Goal: Information Seeking & Learning: Learn about a topic

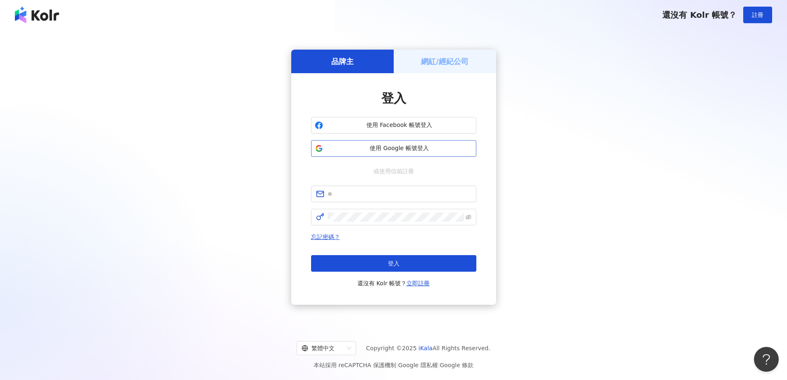
click at [416, 151] on span "使用 Google 帳號登入" at bounding box center [399, 148] width 146 height 8
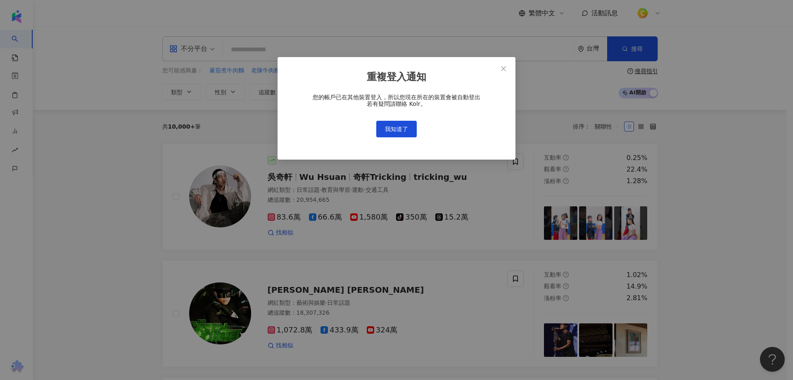
click at [403, 117] on div "您的帳戶已在其他裝置登入，所以您現在所在的裝置會被自動登出 若有疑問請聯絡 Kolr。 我知道了" at bounding box center [397, 115] width 212 height 43
click at [404, 124] on button "我知道了" at bounding box center [396, 129] width 40 height 17
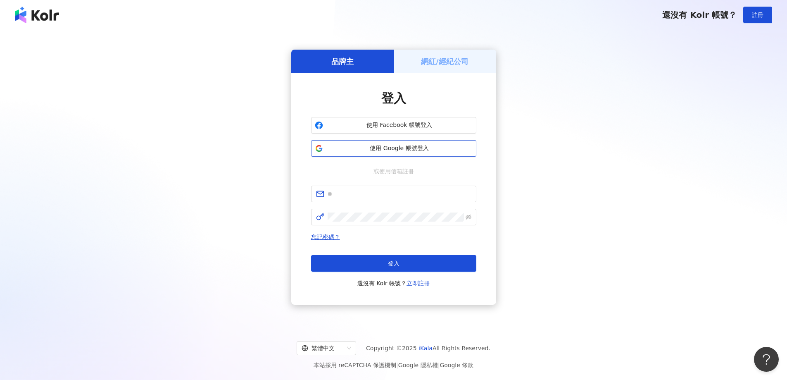
click at [392, 149] on span "使用 Google 帳號登入" at bounding box center [399, 148] width 146 height 8
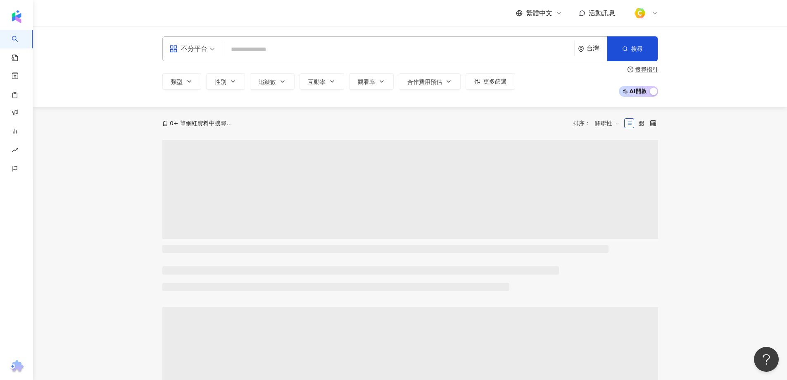
click at [326, 47] on input "search" at bounding box center [398, 50] width 345 height 16
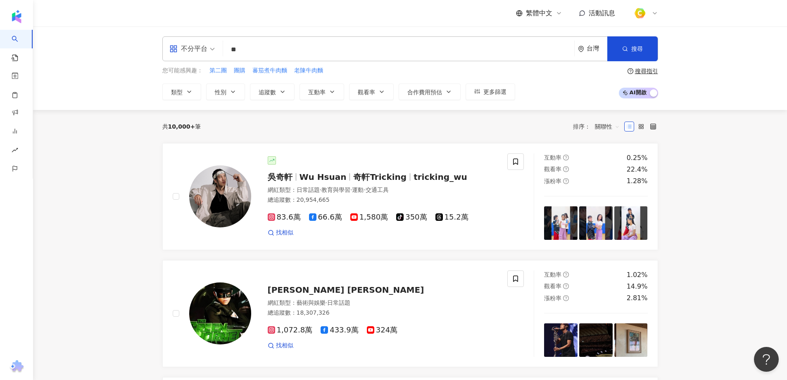
type input "*"
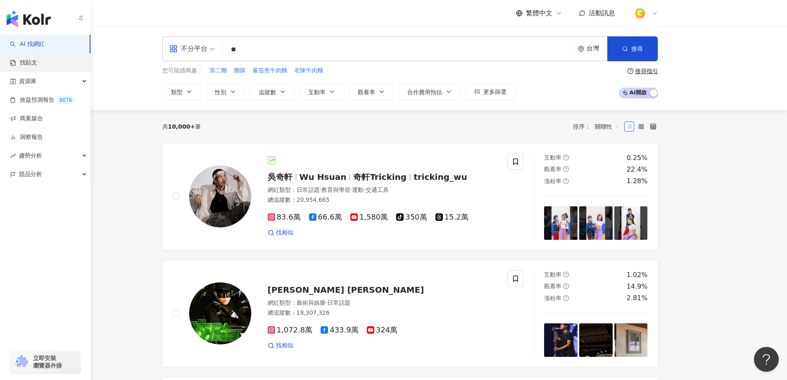
type input "**"
click at [32, 65] on link "找貼文" at bounding box center [23, 63] width 27 height 8
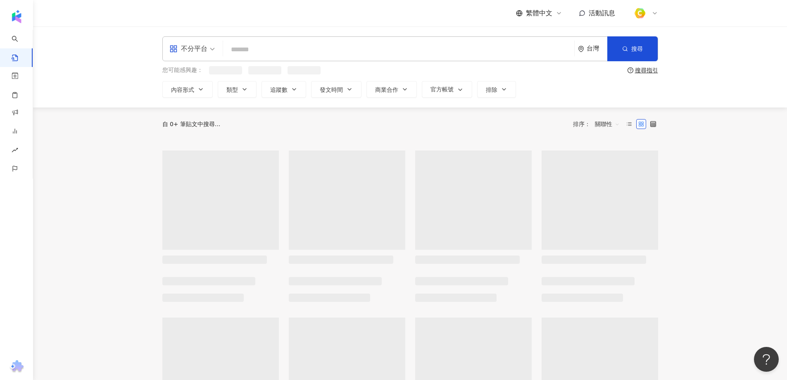
click at [252, 47] on input "search" at bounding box center [398, 49] width 345 height 18
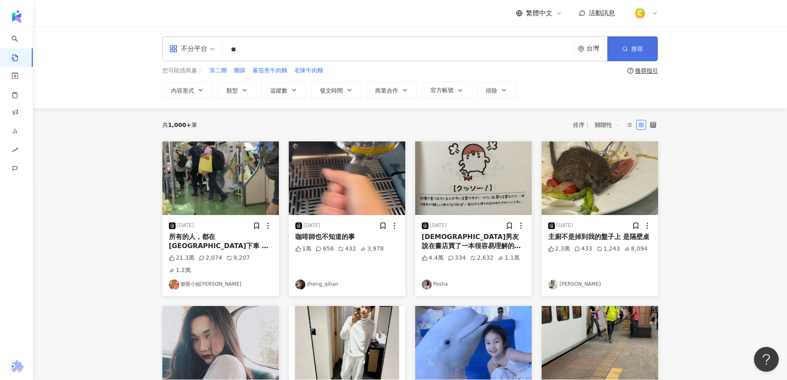
click at [623, 48] on icon "button" at bounding box center [625, 49] width 6 height 6
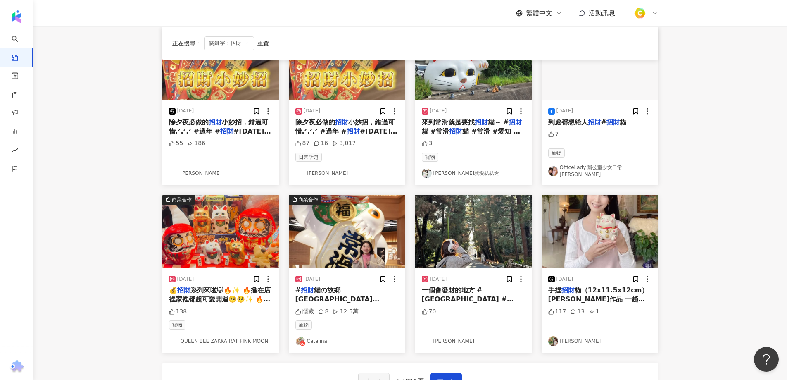
scroll to position [372, 0]
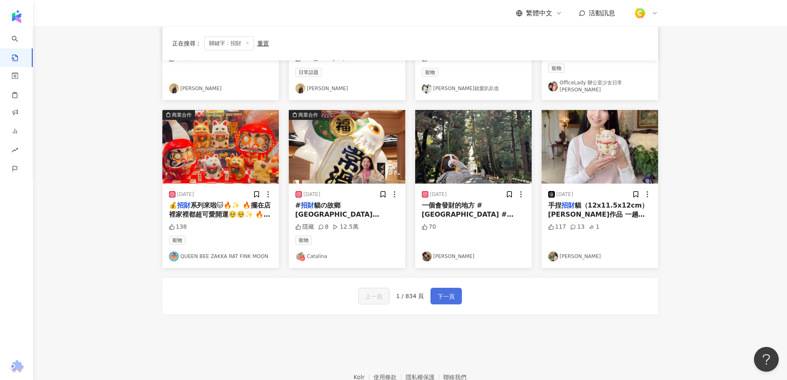
click at [455, 289] on button "下一頁" at bounding box center [446, 296] width 31 height 17
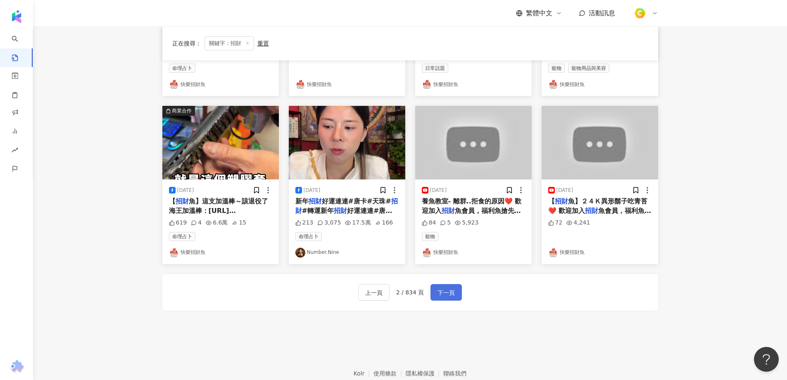
click at [445, 291] on span "下一頁" at bounding box center [446, 293] width 17 height 10
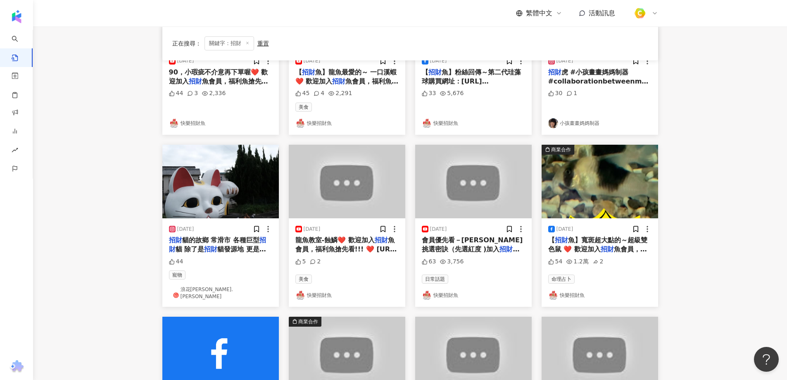
scroll to position [0, 0]
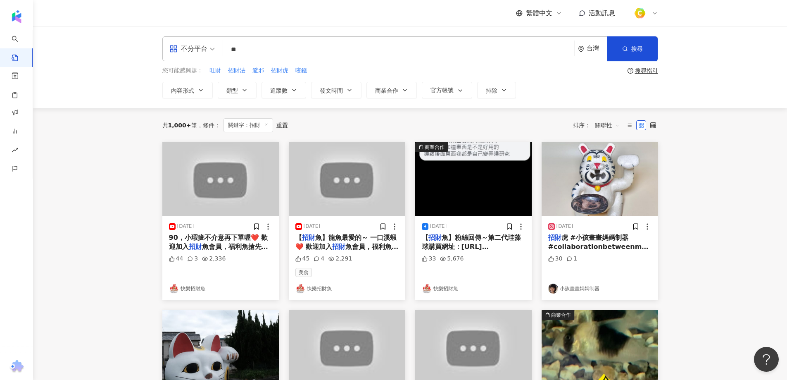
click at [309, 52] on input "**" at bounding box center [398, 49] width 345 height 18
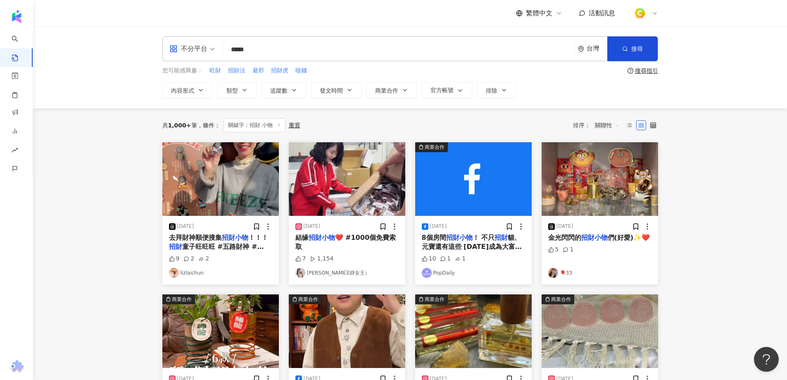
click at [740, 245] on main "不分平台 ***** 台灣 搜尋 searchOperator 插入語法 完全符合 "" 聯集 OR 交集 AND 排除 - 群組 {} 您可能感興趣： 旺財…" at bounding box center [410, 356] width 754 height 661
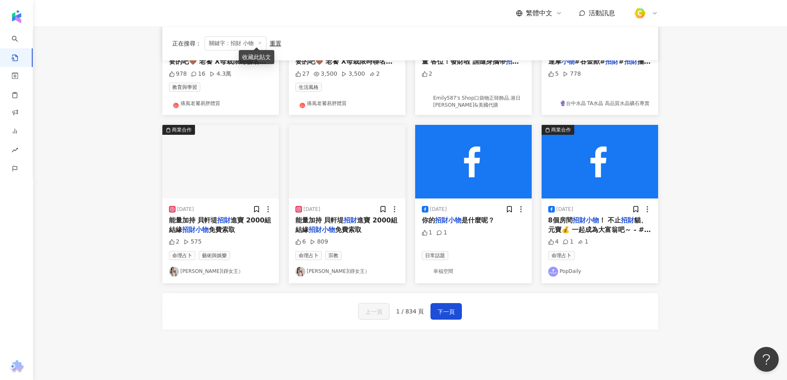
scroll to position [399, 0]
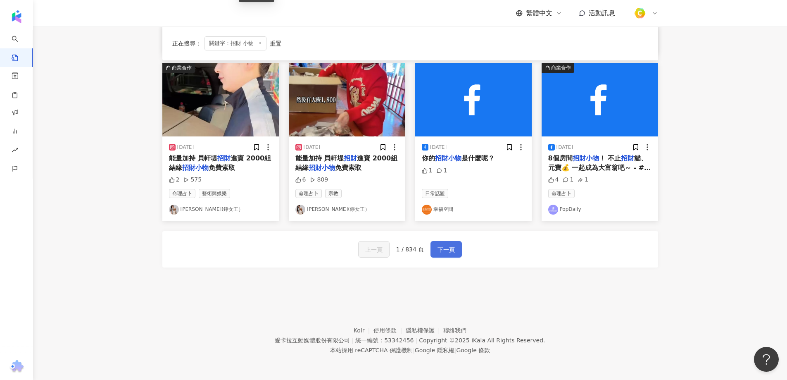
click at [443, 255] on button "下一頁" at bounding box center [446, 249] width 31 height 17
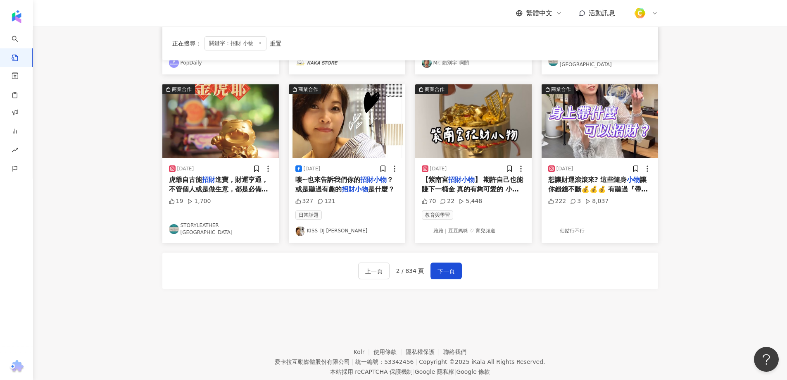
scroll to position [374, 0]
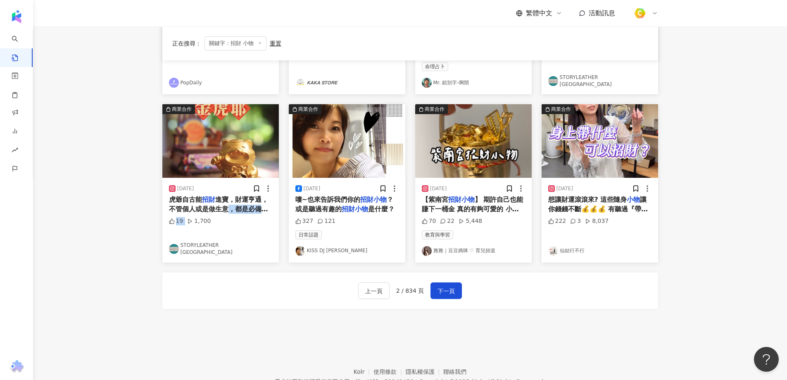
drag, startPoint x: 230, startPoint y: 205, endPoint x: 189, endPoint y: 238, distance: 51.8
click at [226, 224] on div "2024/8/12 虎爺自古能 招財 進寶，財運亨通，不管個人或是做生意，都是必備的 招財小物 。 金虎耶 🐯 https://ptow.com.tw/606…" at bounding box center [220, 220] width 117 height 84
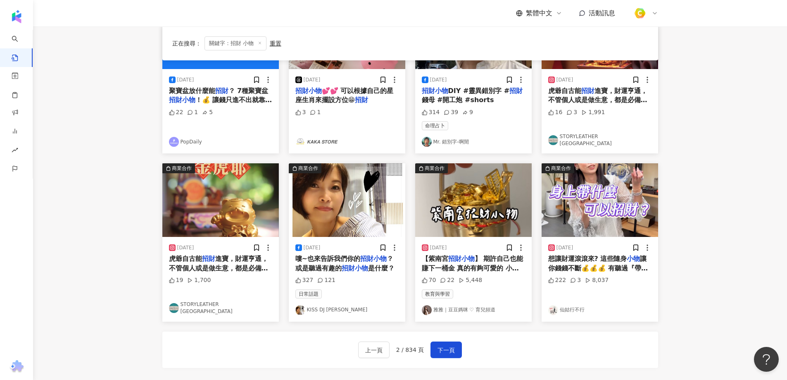
scroll to position [415, 0]
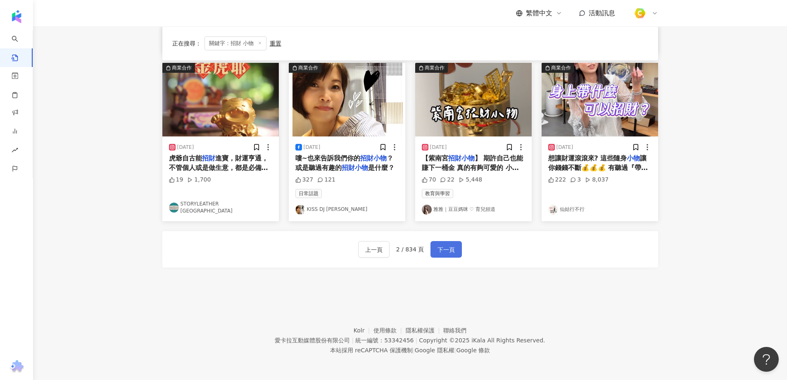
click at [438, 247] on span "下一頁" at bounding box center [446, 250] width 17 height 10
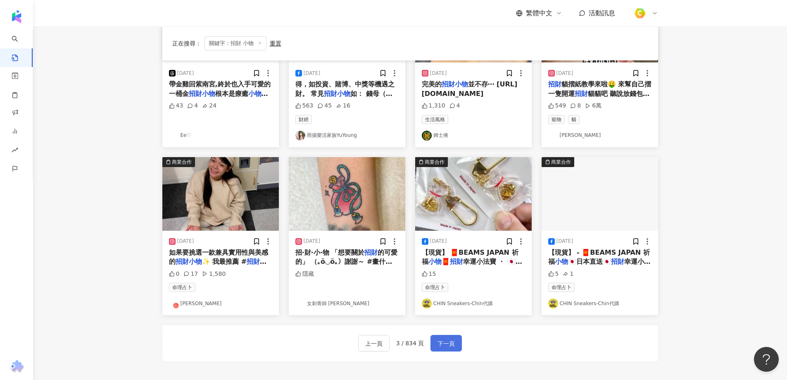
scroll to position [167, 0]
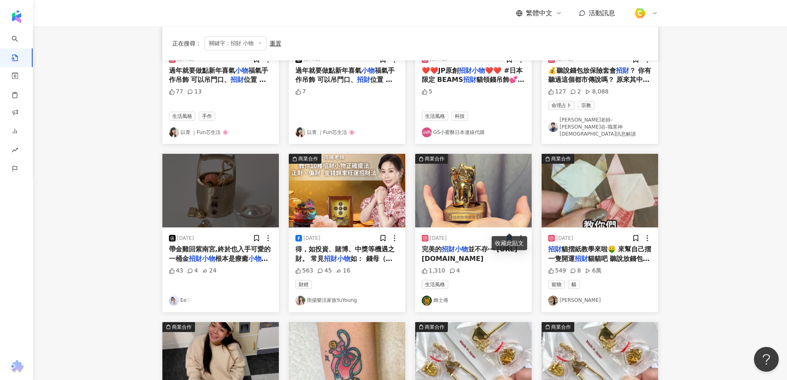
click at [114, 233] on main "不分平台 ***** 台灣 搜尋 searchOperator 插入語法 完全符合 "" 聯集 OR 交集 AND 排除 - 群組 {} 您可能感興趣： 旺財…" at bounding box center [410, 203] width 754 height 687
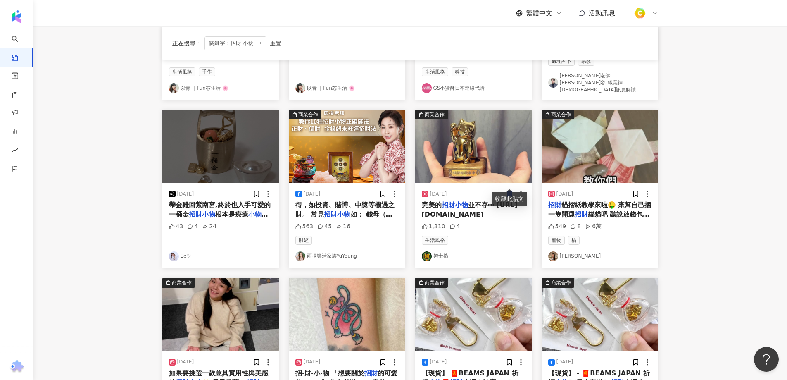
scroll to position [332, 0]
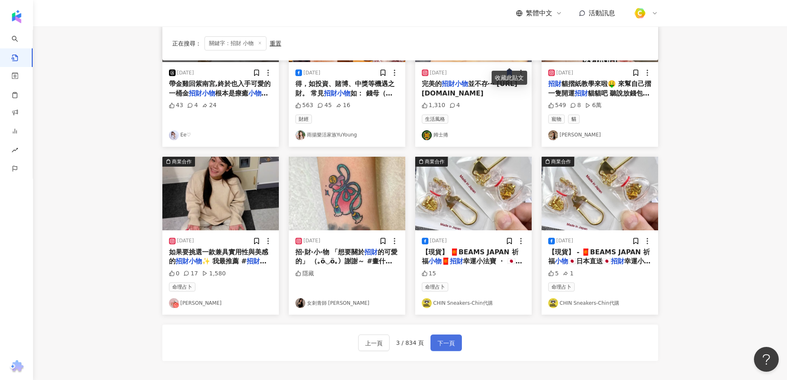
click at [451, 338] on span "下一頁" at bounding box center [446, 343] width 17 height 10
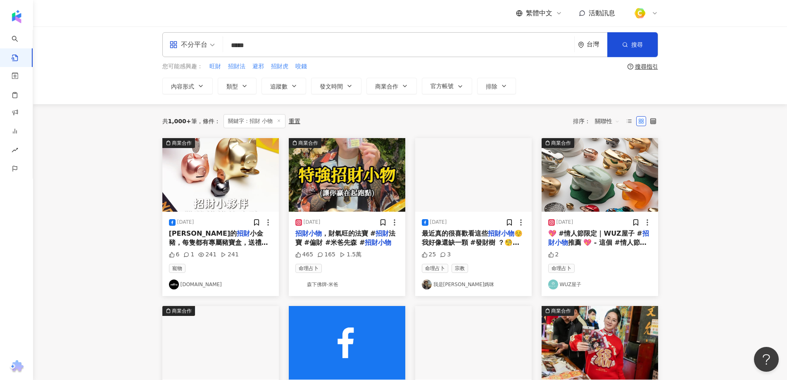
scroll to position [0, 0]
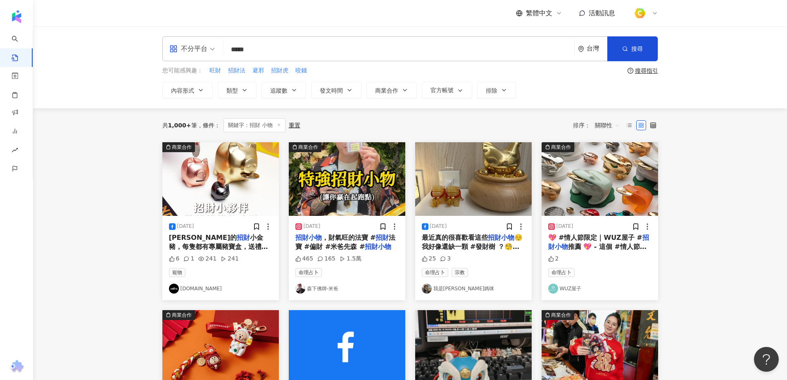
click at [348, 115] on div "共 1,000+ 筆 條件 ： 關鍵字：招財 小物 重置 排序： 關聯性" at bounding box center [410, 125] width 496 height 34
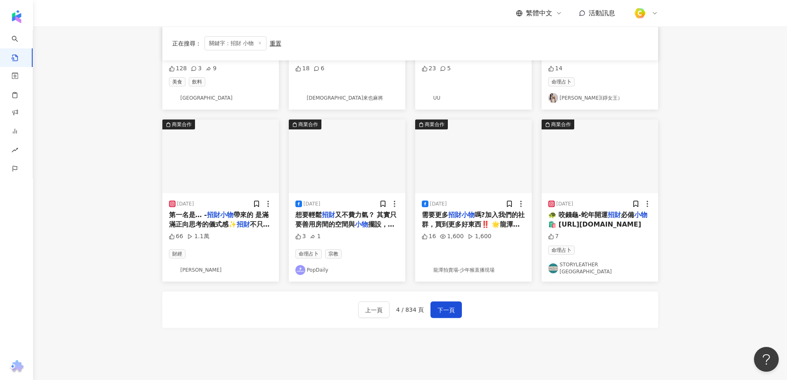
scroll to position [413, 0]
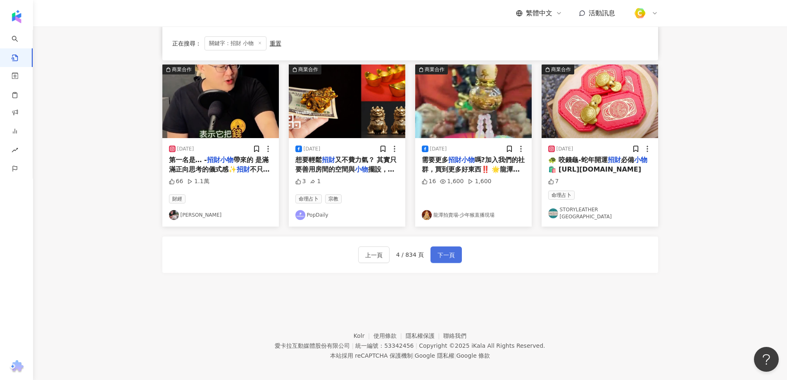
click at [444, 250] on span "下一頁" at bounding box center [446, 255] width 17 height 10
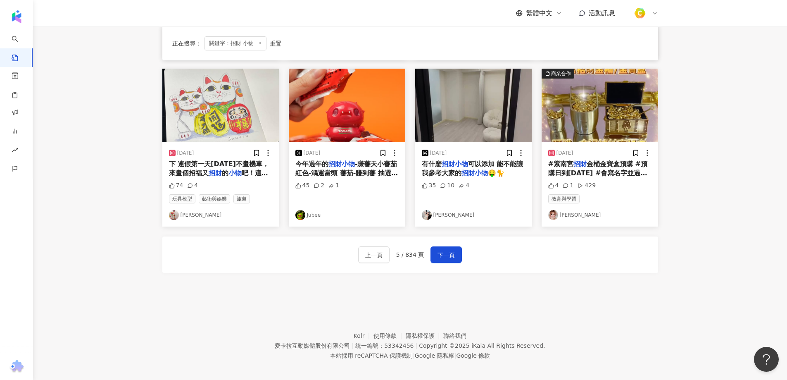
click at [546, 265] on div "上一頁 5 / 834 頁 下一頁" at bounding box center [410, 254] width 496 height 36
click at [443, 250] on span "下一頁" at bounding box center [446, 255] width 17 height 10
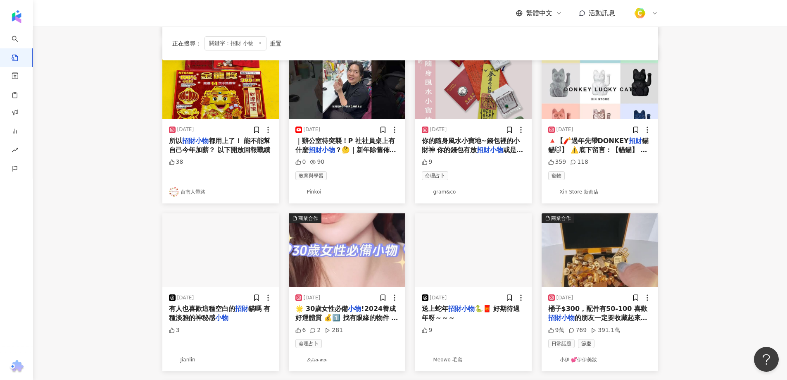
scroll to position [372, 0]
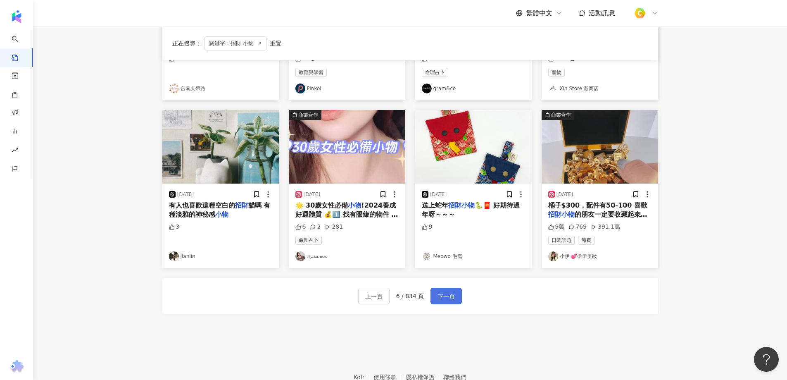
click at [440, 294] on span "下一頁" at bounding box center [446, 296] width 17 height 10
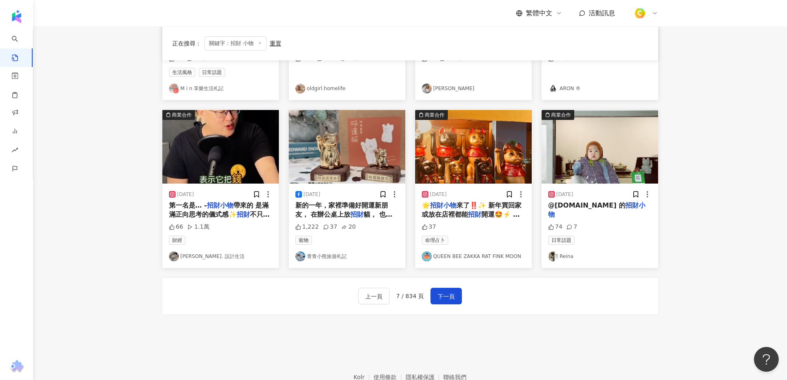
drag, startPoint x: 471, startPoint y: 205, endPoint x: 464, endPoint y: 218, distance: 14.8
click at [464, 218] on div "2025/1/28 🌟 招財小物 來了‼️✨ 新年買回家或放在店裡都能 招財 開運🤩⚡️ 快來QueenBee Zakka 帶回家好運旺旺來✨ 全店任挑三件商…" at bounding box center [473, 225] width 117 height 84
click at [459, 207] on span "來了‼️✨ 新年買回家或放在店裡都能" at bounding box center [472, 209] width 100 height 17
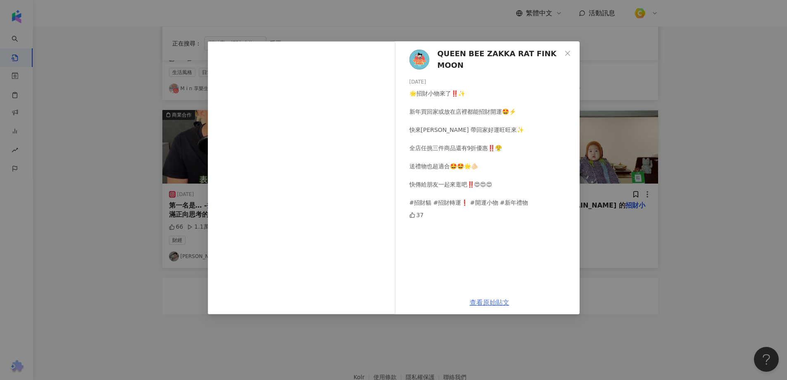
click at [493, 303] on link "查看原始貼文" at bounding box center [490, 302] width 40 height 8
click at [736, 200] on div "QUEEN BEE ZAKKA RAT FINK MOON 2025/1/28 🌟招財小物來了‼️✨ 新年買回家或放在店裡都能招財開運🤩⚡️ 快來QueenB…" at bounding box center [393, 190] width 787 height 380
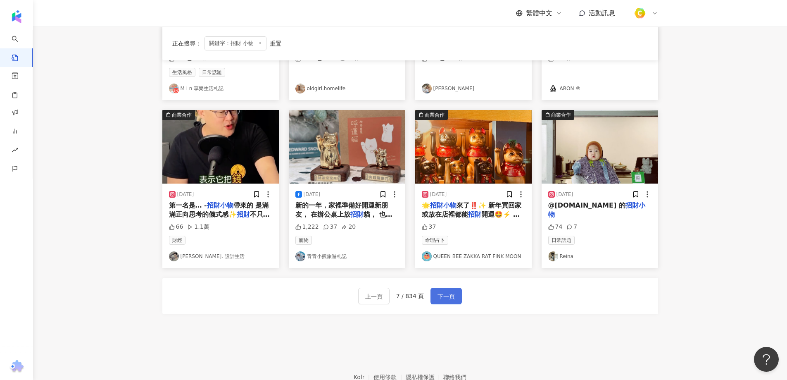
click at [446, 295] on span "下一頁" at bounding box center [446, 296] width 17 height 10
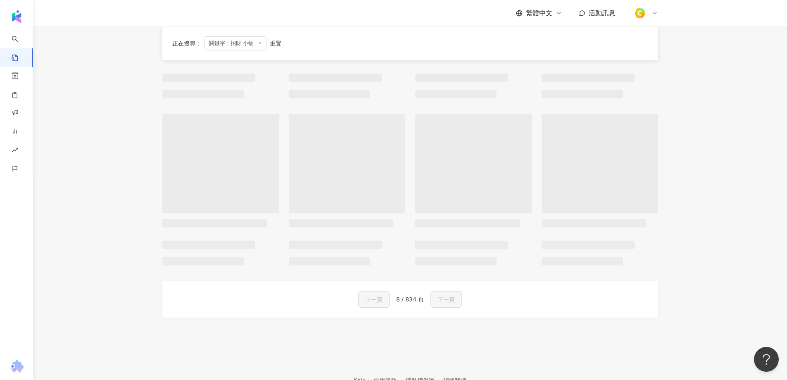
scroll to position [172, 0]
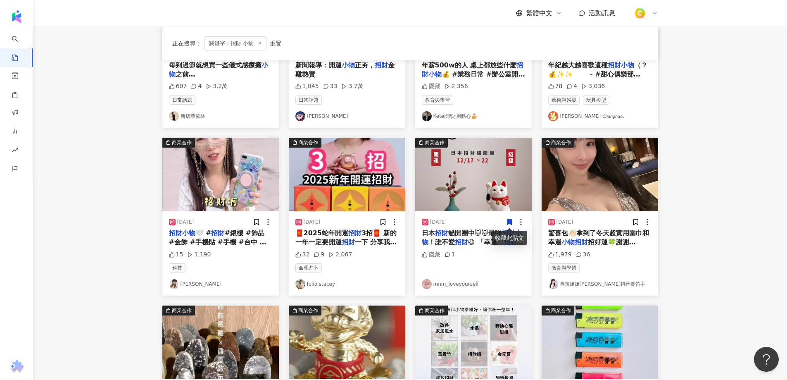
click at [106, 244] on main "不分平台 ***** 台灣 搜尋 searchOperator 插入語法 完全符合 "" 聯集 OR 交集 AND 排除 - 群組 {} 您可能感興趣： 旺財…" at bounding box center [410, 192] width 754 height 676
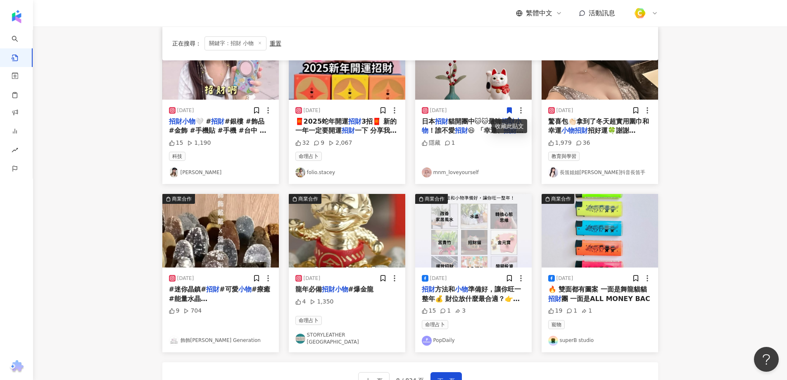
scroll to position [415, 0]
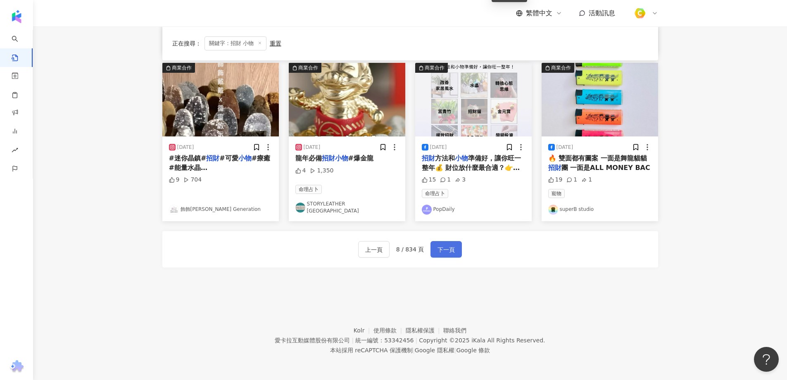
click at [453, 248] on span "下一頁" at bounding box center [446, 250] width 17 height 10
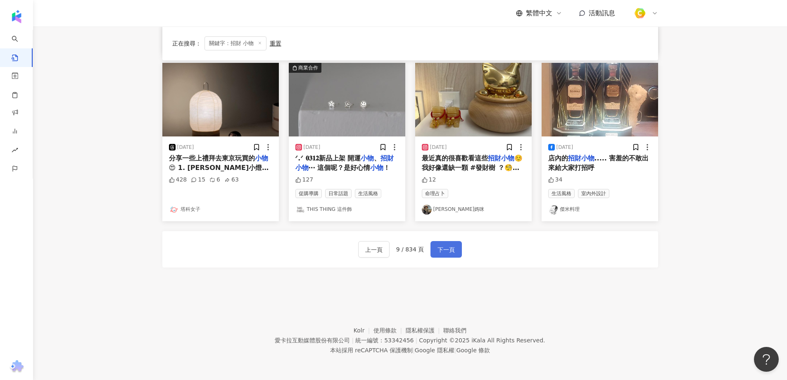
click at [447, 251] on span "下一頁" at bounding box center [446, 250] width 17 height 10
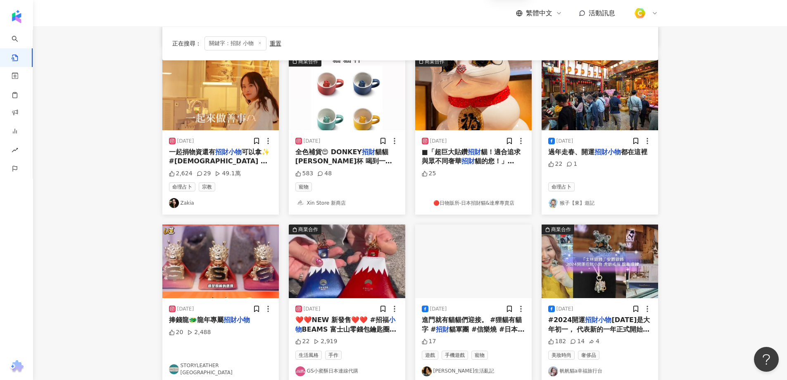
scroll to position [374, 0]
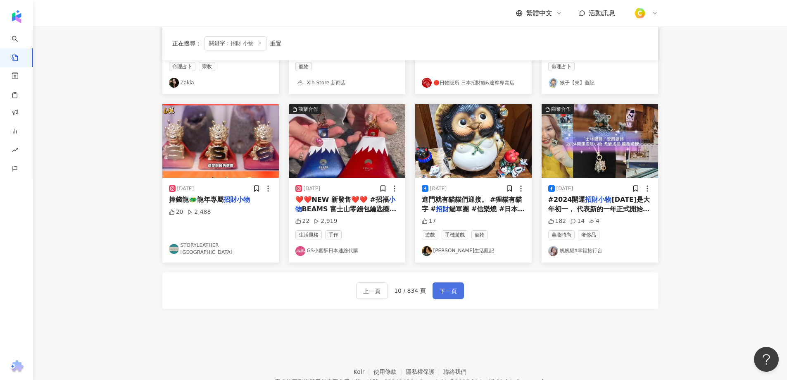
click at [443, 292] on span "下一頁" at bounding box center [448, 291] width 17 height 10
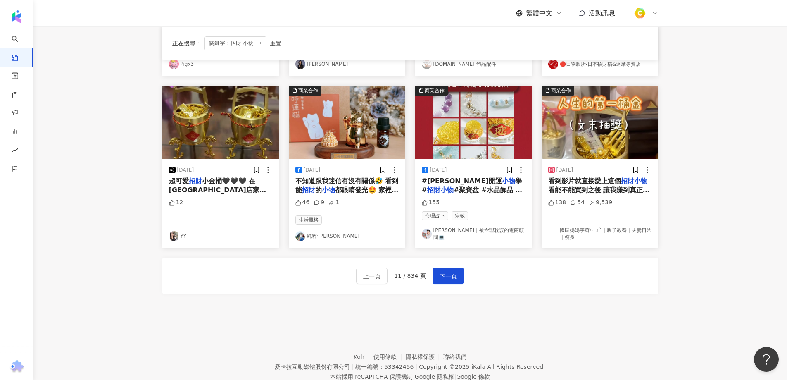
scroll to position [358, 0]
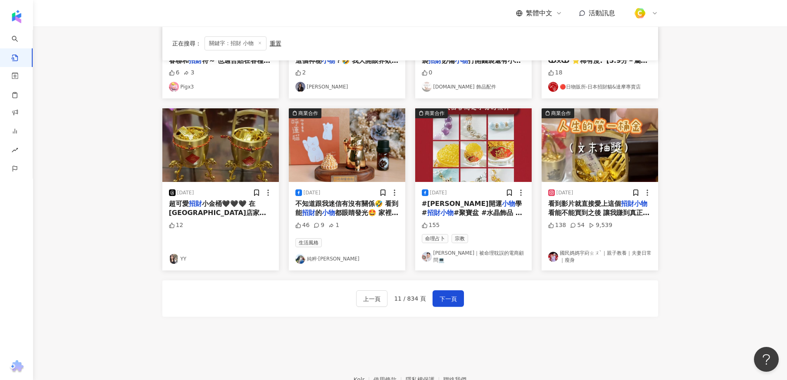
click at [541, 315] on div "商業合作 2024/2/10 #2024開運 招財小物 今天是大年初一， 代表新的一年正式開始， 先說新年快樂， 要想財源滾滾，好運龍來， 可以配戴開運 招財…" at bounding box center [410, 60] width 496 height 553
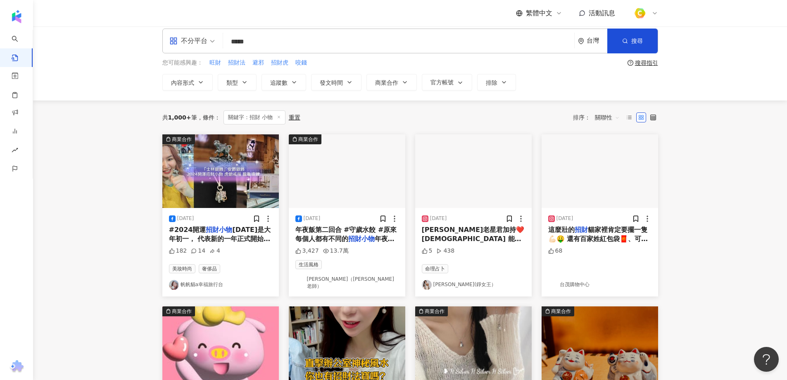
scroll to position [0, 0]
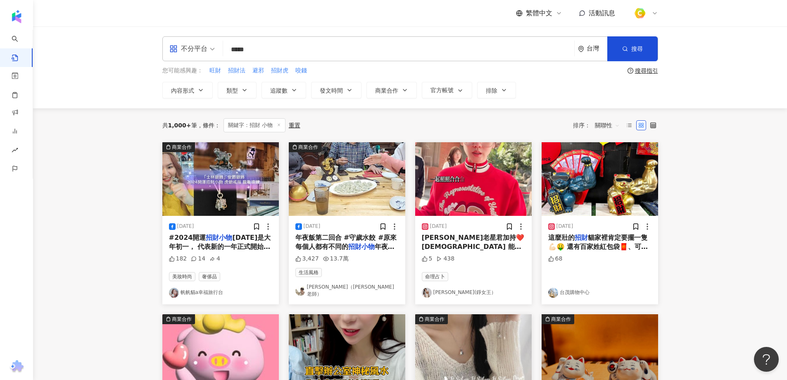
click at [259, 53] on input "*****" at bounding box center [398, 49] width 345 height 18
drag, startPoint x: 260, startPoint y: 47, endPoint x: 246, endPoint y: 50, distance: 14.0
click at [246, 50] on input "*****" at bounding box center [398, 49] width 345 height 18
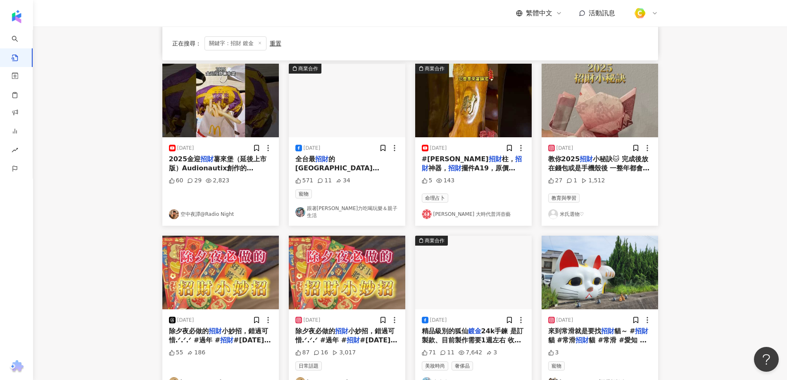
scroll to position [372, 0]
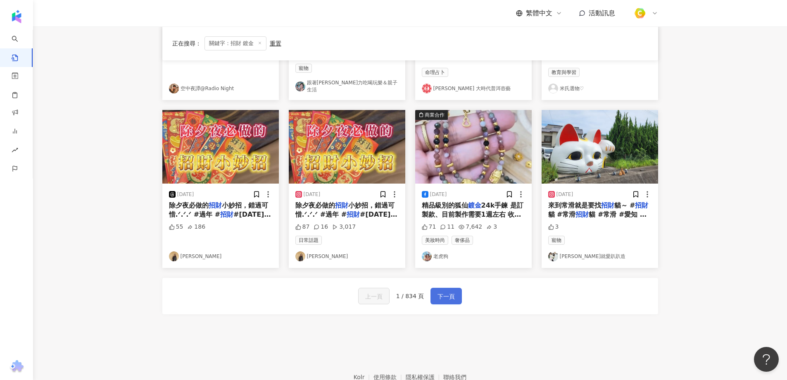
click at [440, 292] on span "下一頁" at bounding box center [446, 296] width 17 height 10
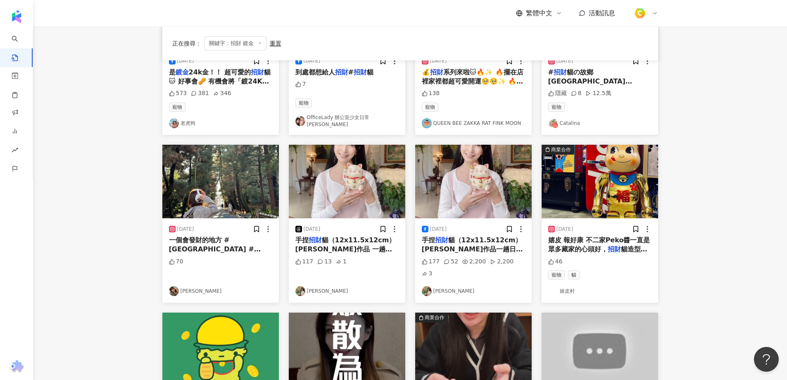
scroll to position [0, 0]
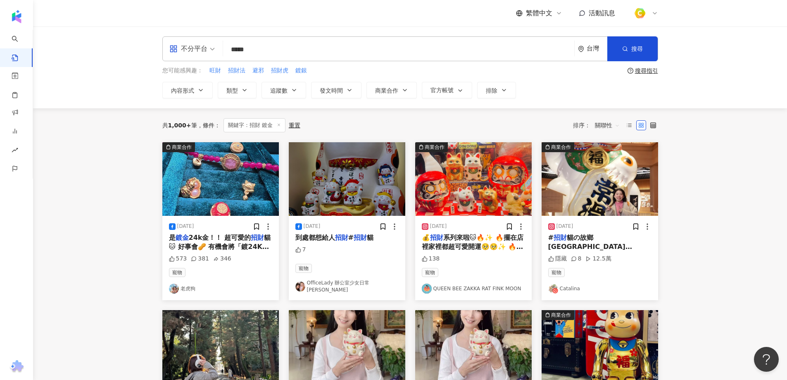
drag, startPoint x: 260, startPoint y: 50, endPoint x: 249, endPoint y: 50, distance: 11.6
click at [249, 50] on input "*****" at bounding box center [398, 49] width 345 height 18
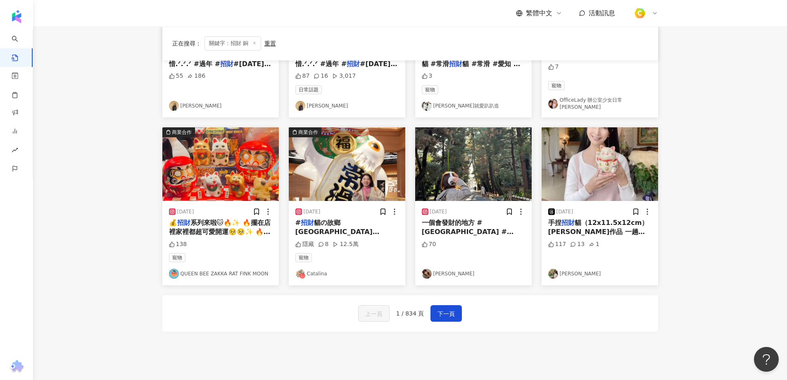
scroll to position [372, 0]
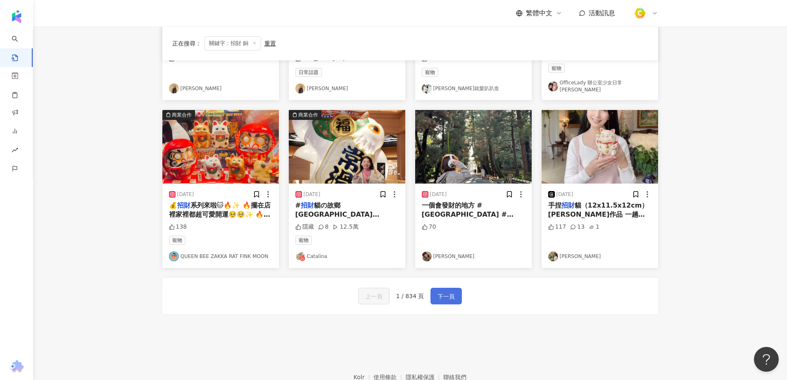
click at [446, 291] on span "下一頁" at bounding box center [446, 296] width 17 height 10
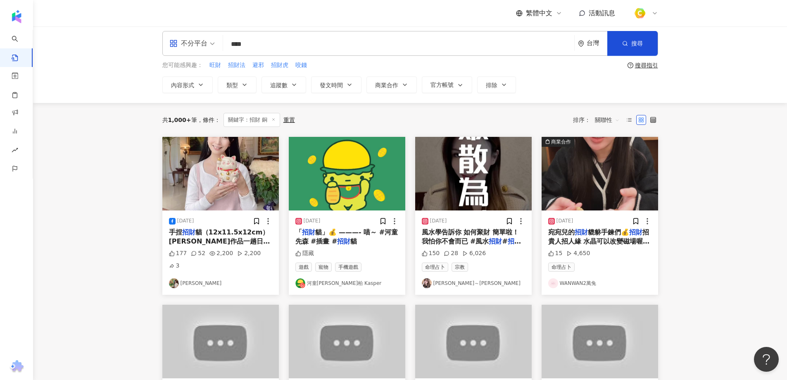
scroll to position [0, 0]
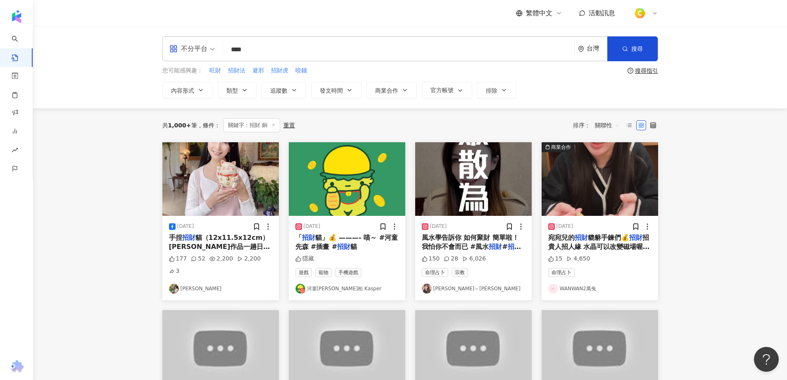
click at [310, 40] on input "****" at bounding box center [398, 49] width 345 height 18
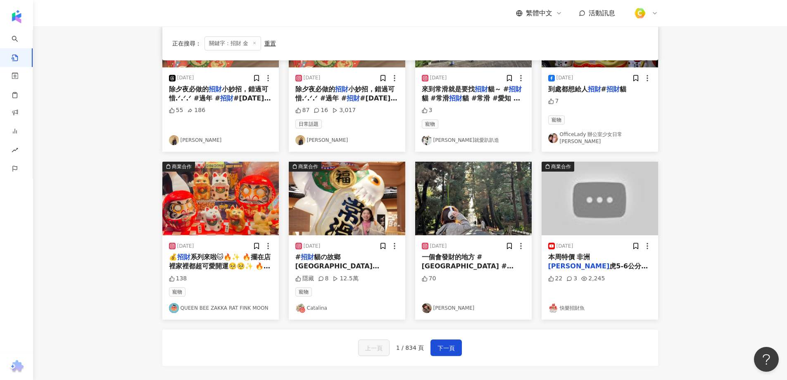
scroll to position [415, 0]
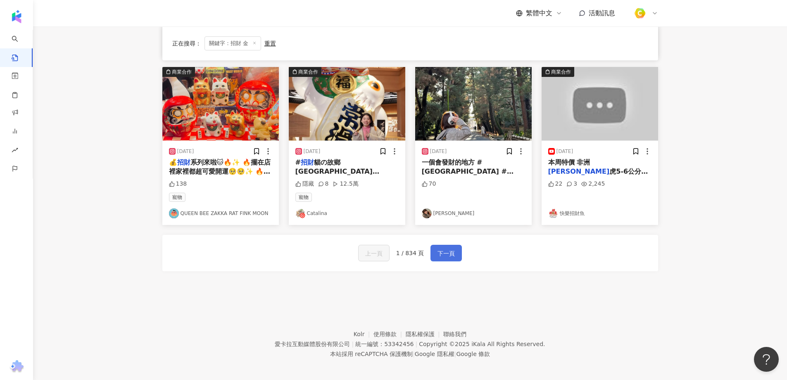
click at [444, 256] on button "下一頁" at bounding box center [446, 253] width 31 height 17
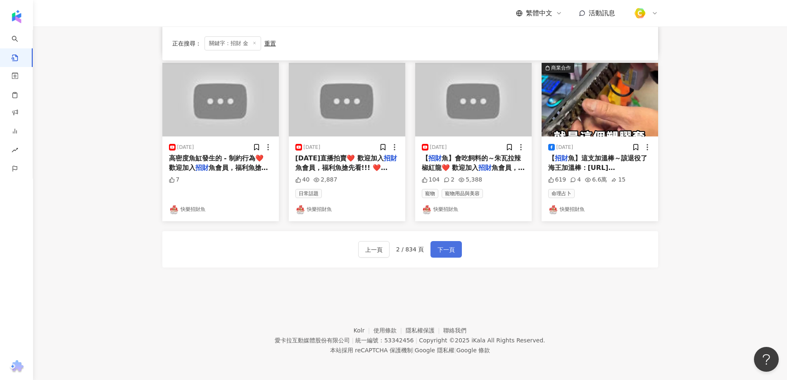
click at [456, 256] on button "下一頁" at bounding box center [446, 249] width 31 height 17
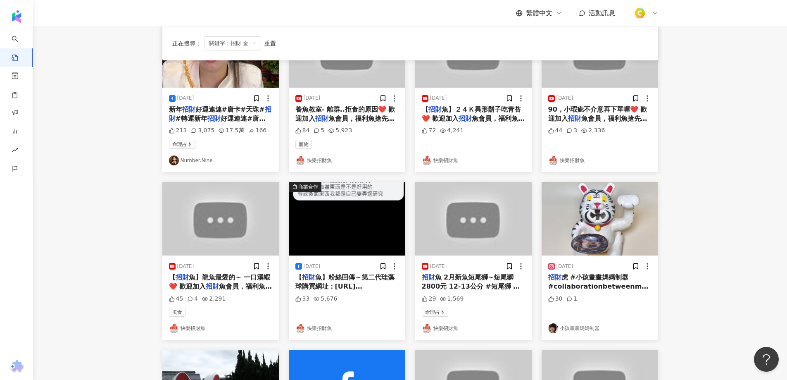
scroll to position [0, 0]
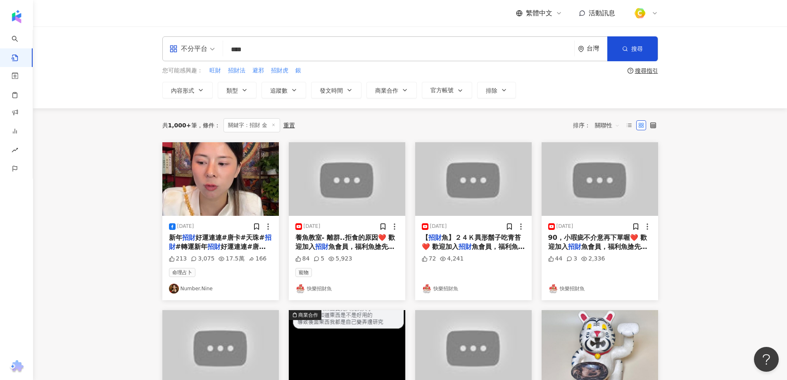
click at [309, 54] on input "****" at bounding box center [398, 49] width 345 height 18
type input "*****"
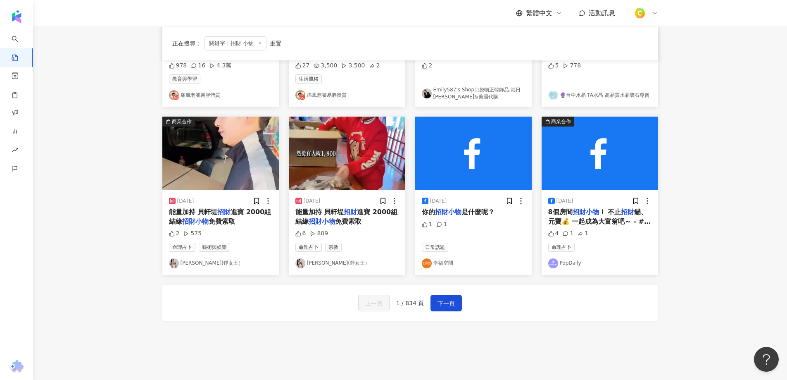
scroll to position [399, 0]
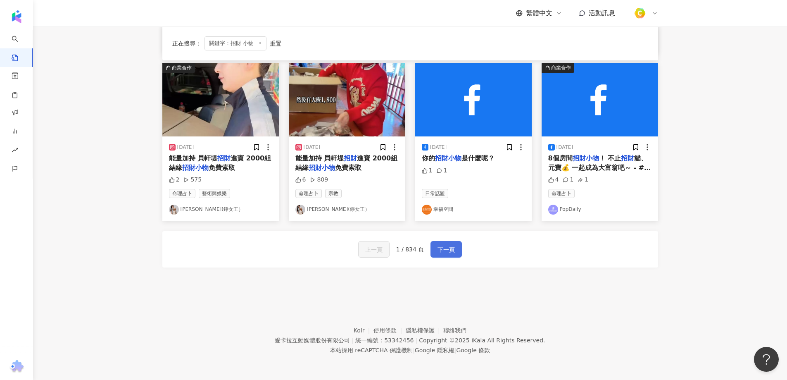
click at [440, 250] on span "下一頁" at bounding box center [446, 250] width 17 height 10
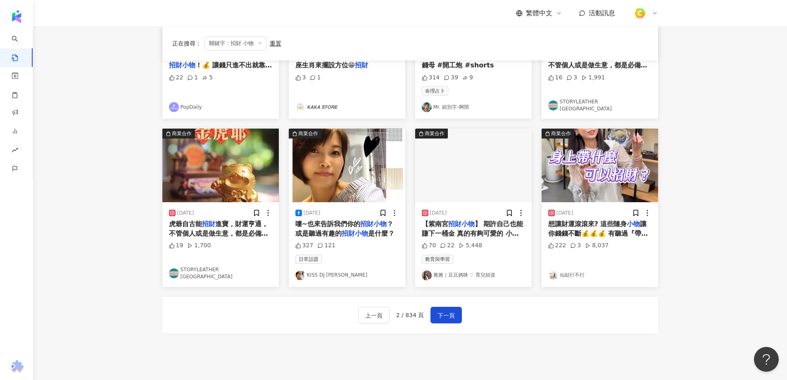
scroll to position [413, 0]
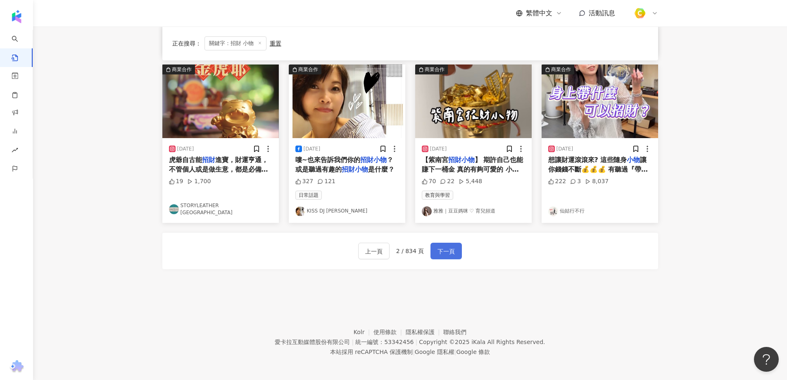
click at [435, 249] on button "下一頁" at bounding box center [446, 251] width 31 height 17
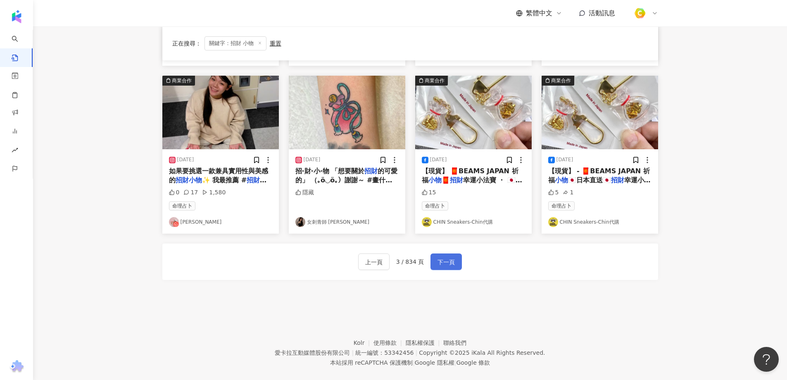
click at [448, 257] on span "下一頁" at bounding box center [446, 262] width 17 height 10
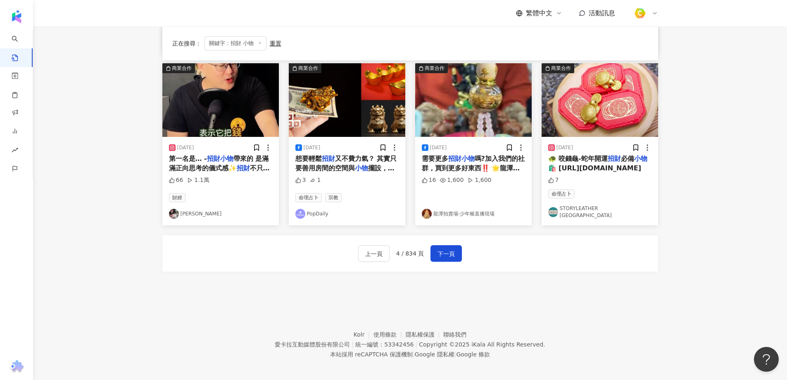
scroll to position [415, 0]
click at [445, 251] on span "下一頁" at bounding box center [446, 253] width 17 height 10
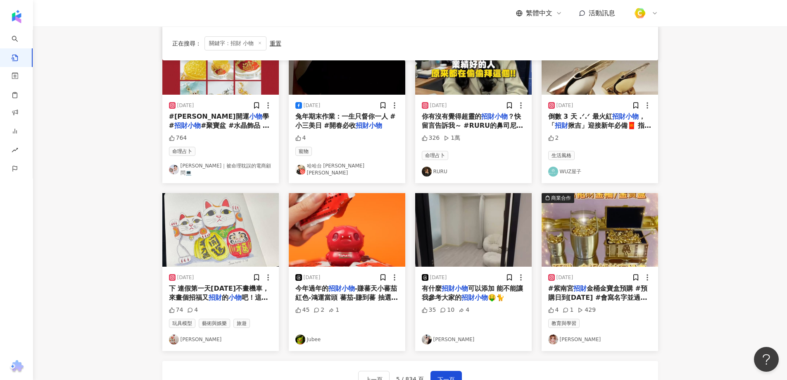
scroll to position [413, 0]
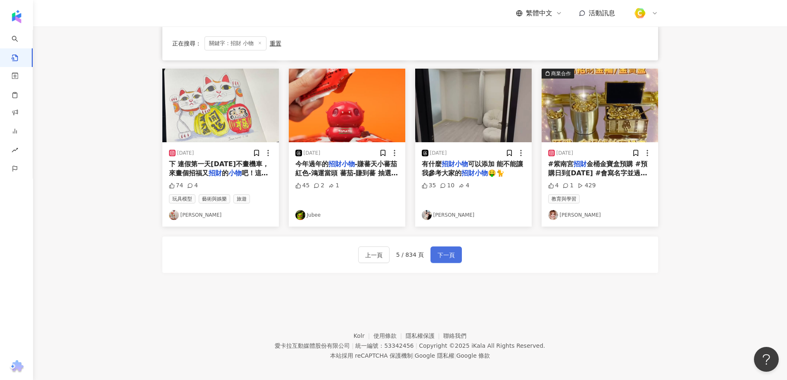
click at [451, 250] on span "下一頁" at bounding box center [446, 255] width 17 height 10
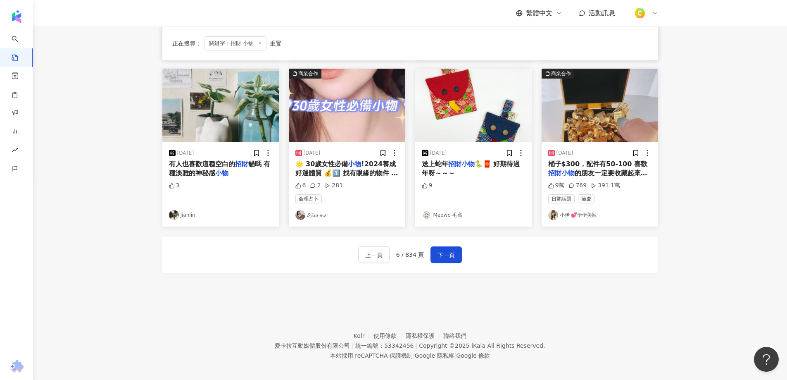
drag, startPoint x: 230, startPoint y: 172, endPoint x: 202, endPoint y: 154, distance: 33.3
click at [202, 154] on div "2024/10/8 有人也喜歡這種空白的 招財 貓嗎 有種淡雅的神秘感 小物 3 Jianlin" at bounding box center [220, 184] width 117 height 84
click at [201, 160] on span "有人也喜歡這種空白的" at bounding box center [202, 164] width 66 height 8
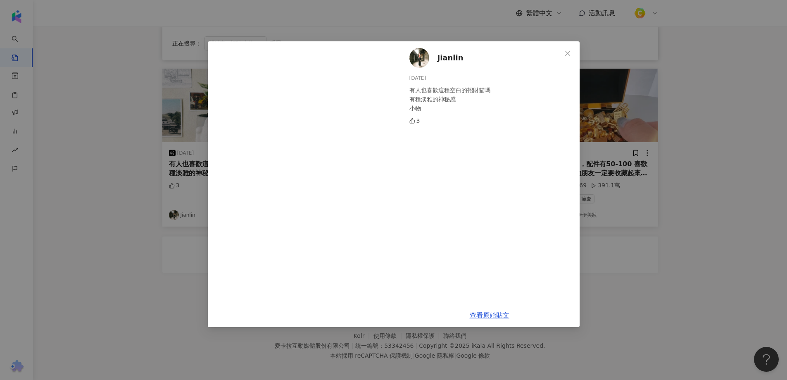
click at [491, 309] on div "查看原始貼文" at bounding box center [490, 315] width 180 height 24
click at [484, 314] on link "查看原始貼文" at bounding box center [490, 315] width 40 height 8
click at [621, 273] on div "Jianlin 2024/10/8 有人也喜歡這種空白的招財貓嗎 有種淡雅的神秘感 小物 3 查看原始貼文" at bounding box center [393, 190] width 787 height 380
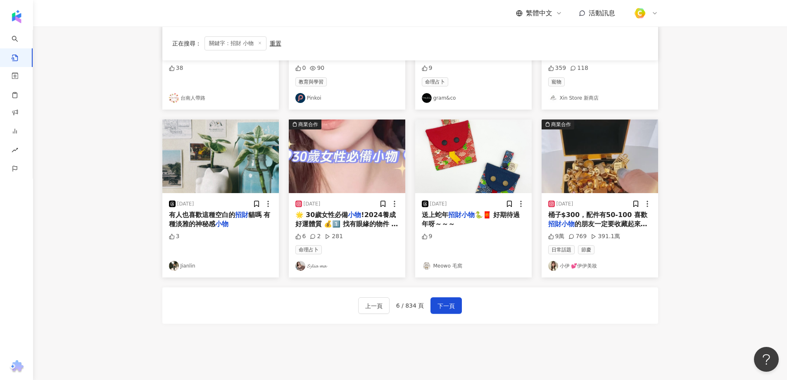
scroll to position [415, 0]
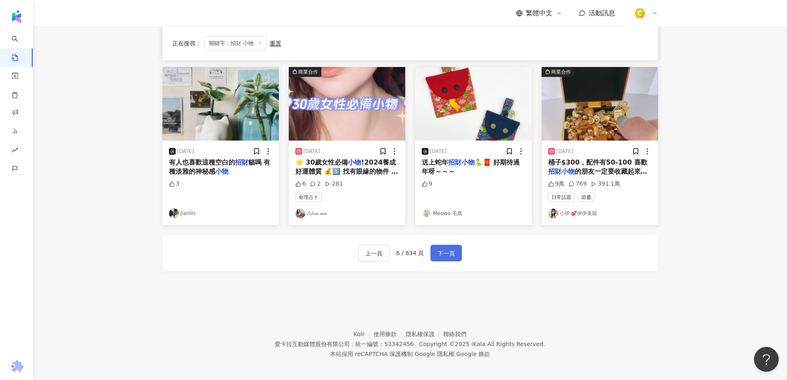
click at [438, 248] on span "下一頁" at bounding box center [446, 253] width 17 height 10
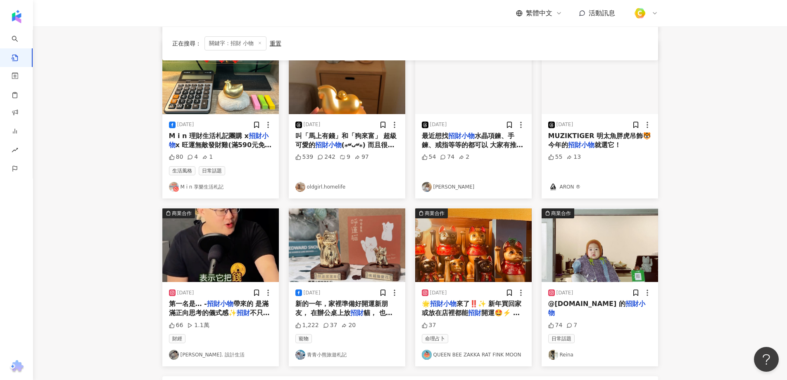
scroll to position [332, 0]
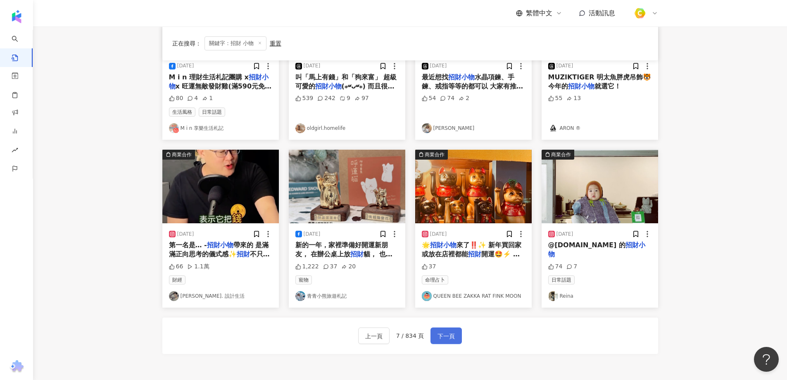
click at [450, 334] on span "下一頁" at bounding box center [446, 336] width 17 height 10
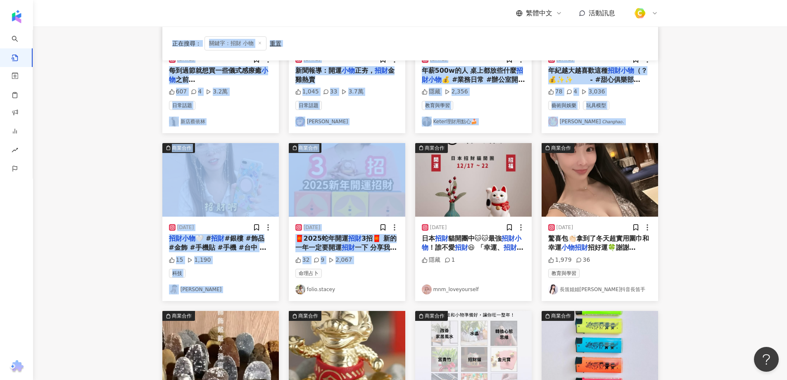
scroll to position [0, 0]
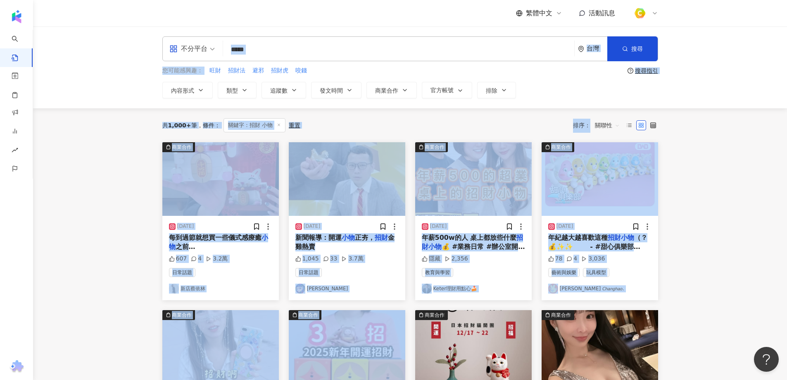
drag, startPoint x: 298, startPoint y: 274, endPoint x: 344, endPoint y: -46, distance: 323.1
click at [344, 0] on html "AI 找網紅 找貼文 資源庫 效益預測報告 BETA 商案媒合 洞察報告 趨勢分析 競品分析 繁體中文 活動訊息 不分平台 ***** 台灣 搜尋 searc…" at bounding box center [393, 190] width 787 height 380
click at [133, 273] on main "不分平台 ***** 台灣 搜尋 searchOperator 插入語法 完全符合 "" 聯集 OR 交集 AND 排除 - 群組 {} 您可能感興趣： 旺財…" at bounding box center [410, 364] width 754 height 676
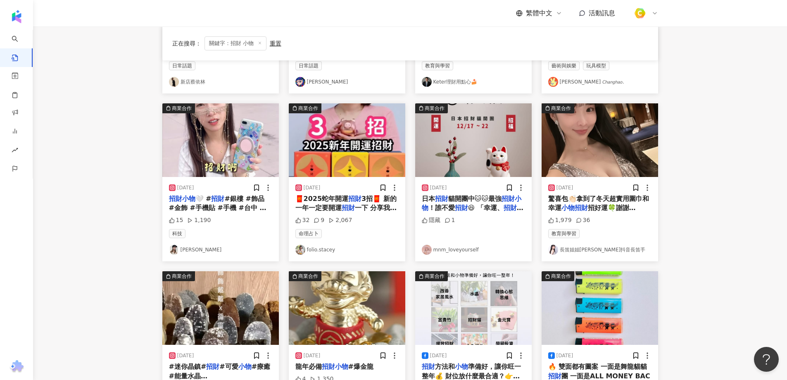
scroll to position [413, 0]
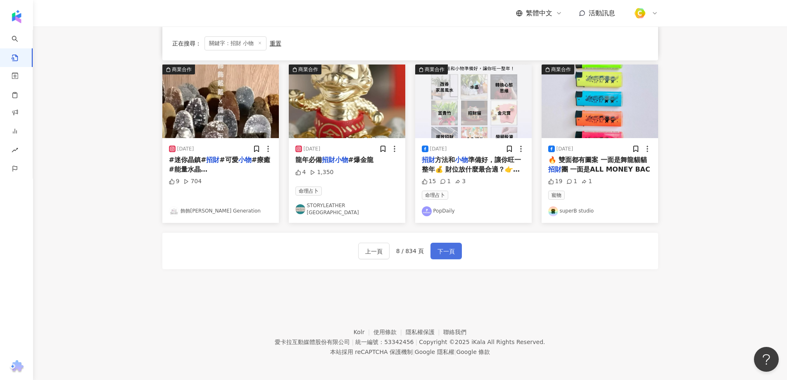
click at [438, 254] on span "下一頁" at bounding box center [446, 251] width 17 height 10
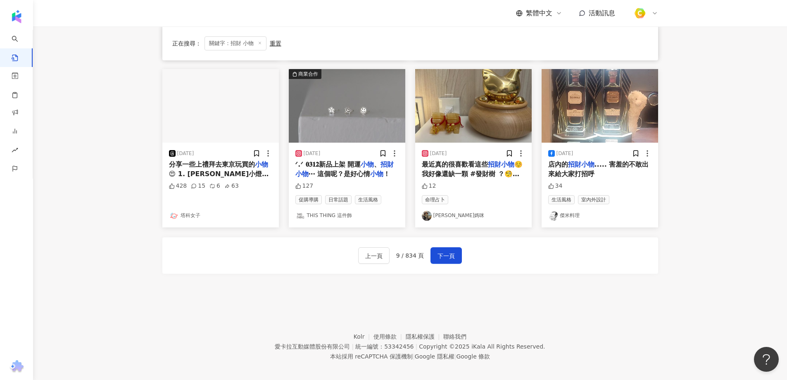
scroll to position [415, 0]
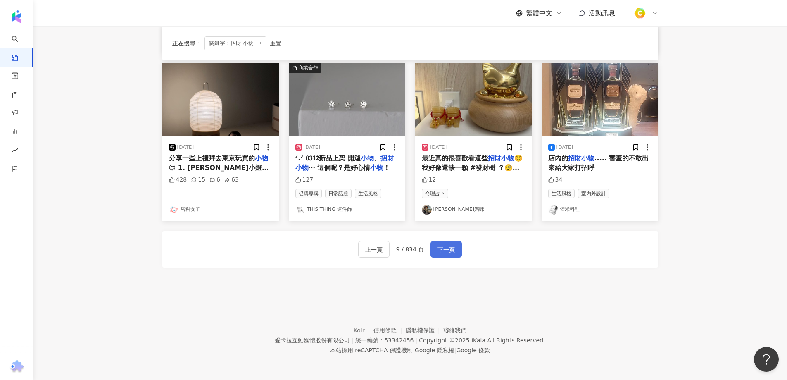
click at [447, 252] on span "下一頁" at bounding box center [446, 250] width 17 height 10
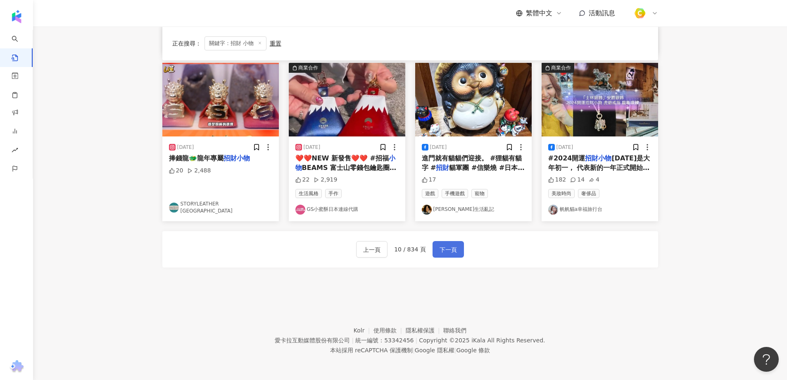
click at [455, 245] on button "下一頁" at bounding box center [448, 249] width 31 height 17
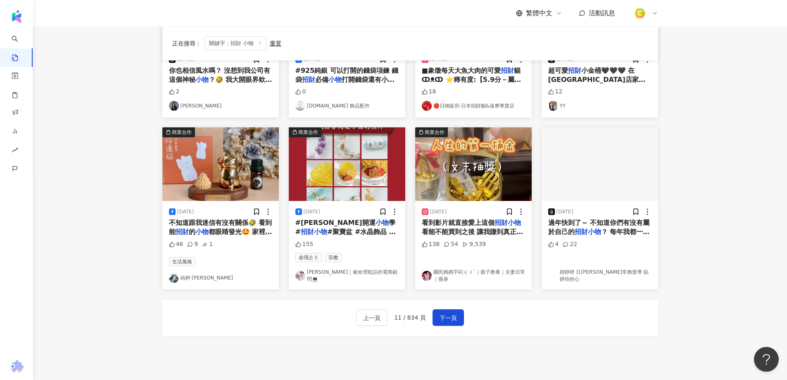
scroll to position [399, 0]
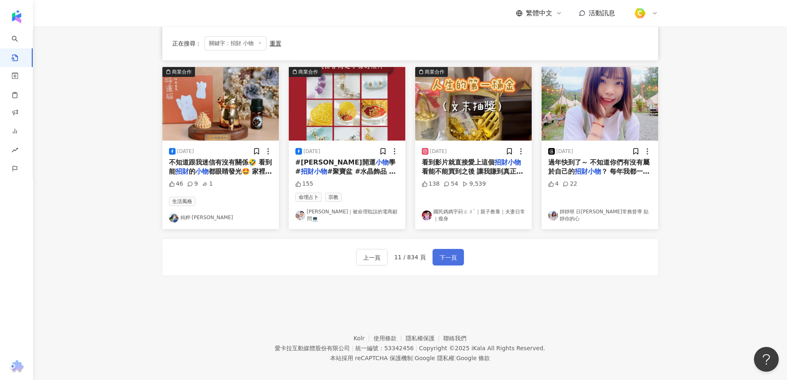
click at [435, 249] on button "下一頁" at bounding box center [448, 257] width 31 height 17
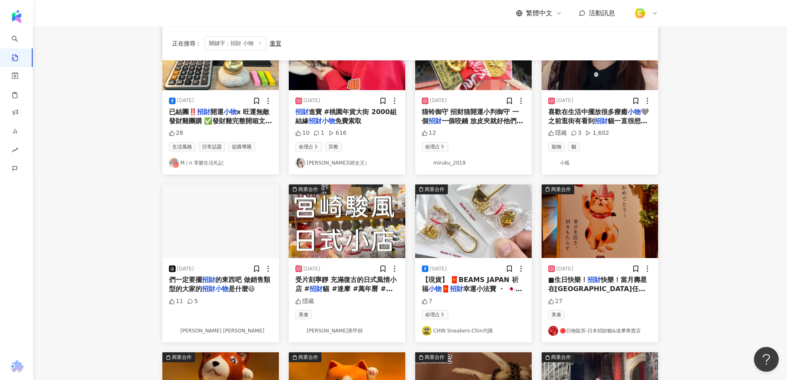
scroll to position [0, 0]
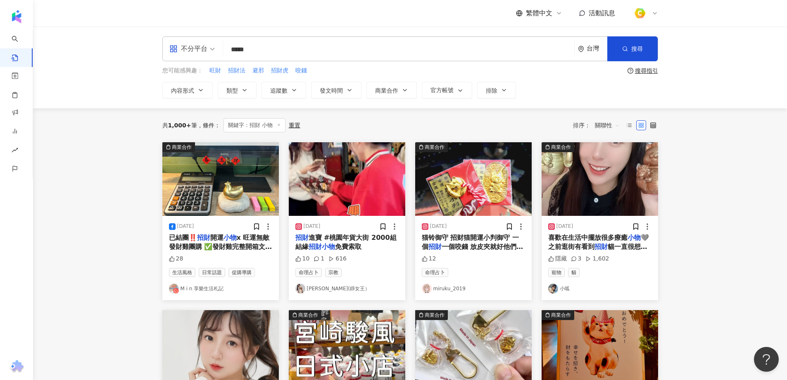
click at [576, 245] on span "🩶 之前逛街有看到" at bounding box center [598, 241] width 101 height 17
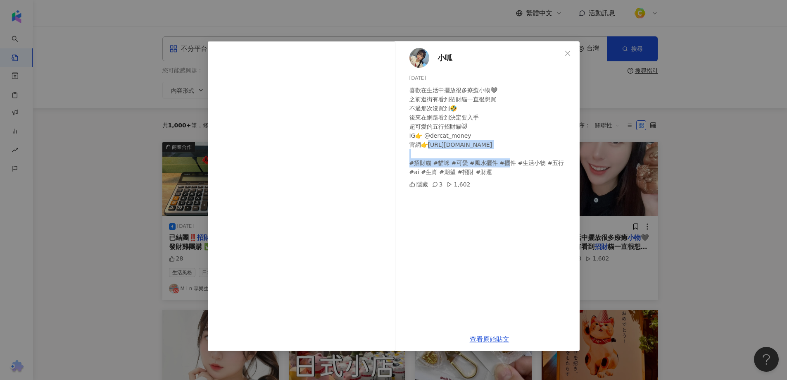
drag, startPoint x: 429, startPoint y: 148, endPoint x: 567, endPoint y: 142, distance: 138.1
click at [567, 142] on div "喜歡在生活中擺放很多療癒小物🩶 之前逛街有看到招財貓一直很想買 不過那次沒買到🤣 後來在網路看到決定要入手 超可愛的五行招財貓🐱 IG👉 @dercat_mo…" at bounding box center [491, 131] width 164 height 91
click at [723, 242] on div "小呱 2024/7/14 喜歡在生活中擺放很多療癒小物🩶 之前逛街有看到招財貓一直很想買 不過那次沒買到🤣 後來在網路看到決定要入手 超可愛的五行招財貓🐱 I…" at bounding box center [393, 190] width 787 height 380
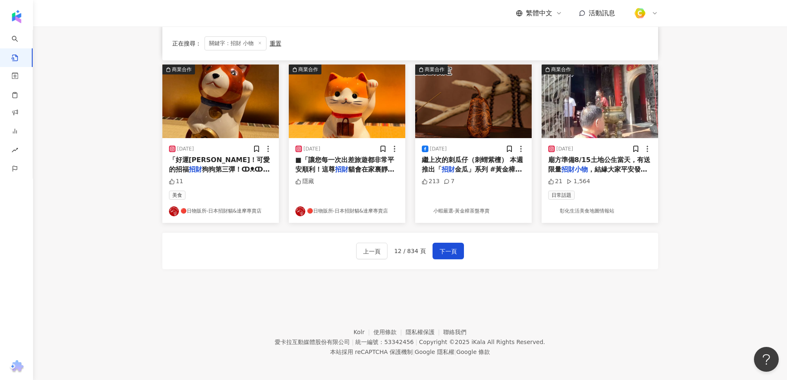
scroll to position [415, 0]
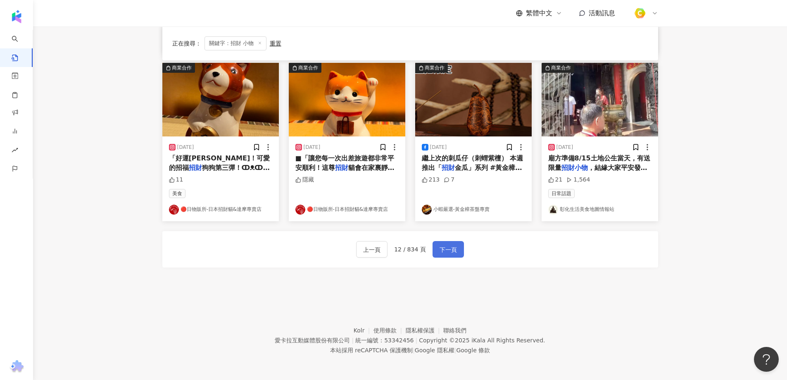
click at [451, 252] on span "下一頁" at bounding box center [448, 250] width 17 height 10
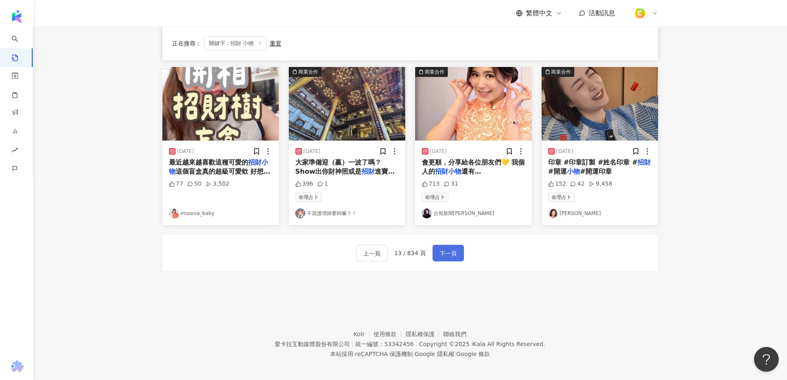
click at [450, 250] on span "下一頁" at bounding box center [448, 253] width 17 height 10
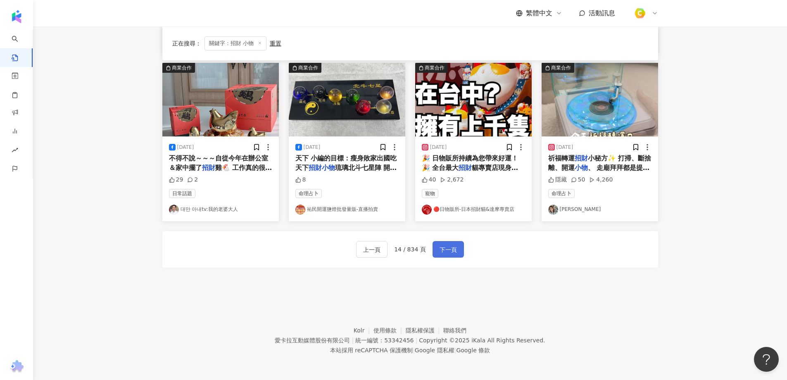
click at [437, 250] on button "下一頁" at bounding box center [448, 249] width 31 height 17
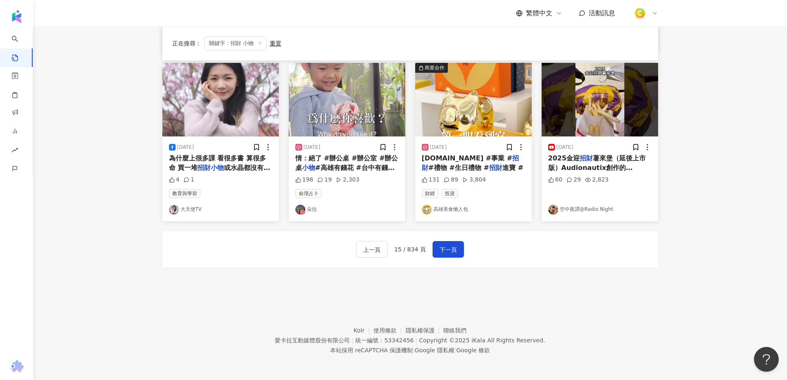
click at [342, 312] on footer "Kolr 使用條款 隱私權保護 聯絡我們 愛卡拉互動媒體股份有限公司 | 統一編號：53342456 | Copyright © 2025 iKala All…" at bounding box center [410, 334] width 754 height 92
click at [440, 250] on span "下一頁" at bounding box center [448, 250] width 17 height 10
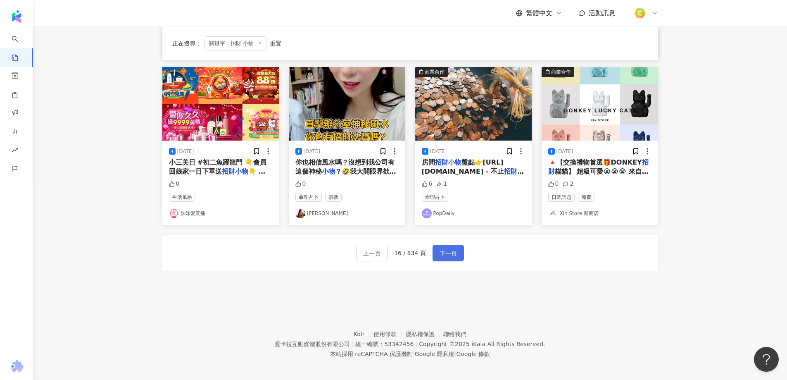
click at [445, 248] on span "下一頁" at bounding box center [448, 253] width 17 height 10
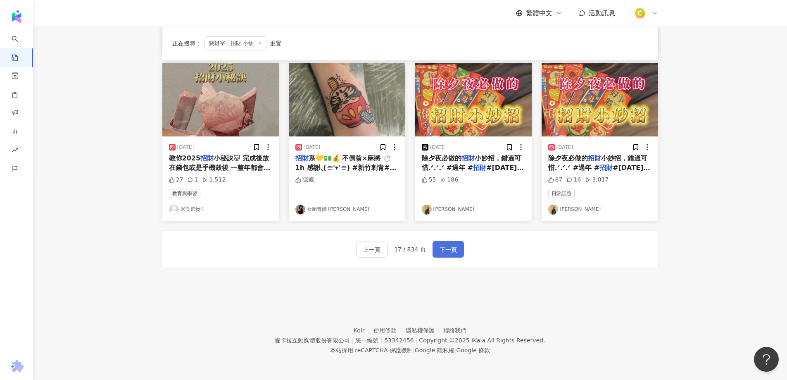
click at [452, 248] on span "下一頁" at bounding box center [448, 250] width 17 height 10
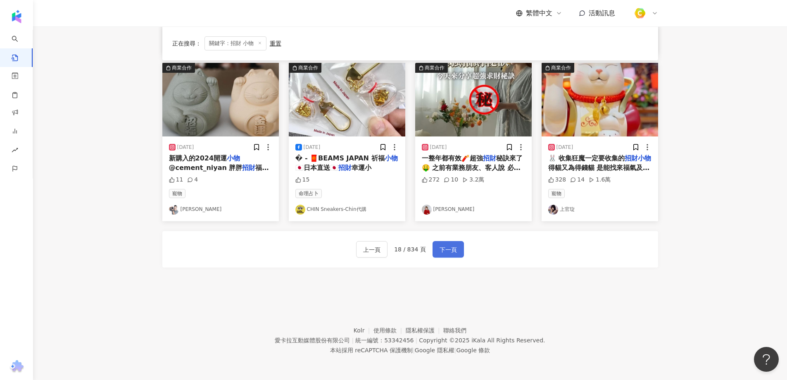
click at [443, 245] on span "下一頁" at bounding box center [448, 250] width 17 height 10
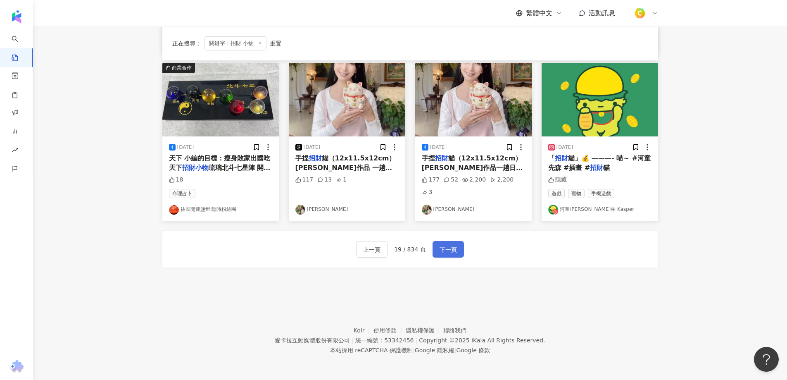
click at [446, 247] on span "下一頁" at bounding box center [448, 250] width 17 height 10
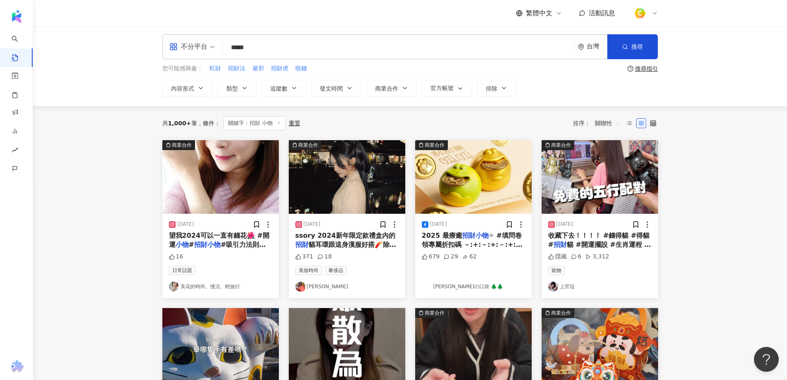
scroll to position [2, 0]
drag, startPoint x: 488, startPoint y: 190, endPoint x: 459, endPoint y: 238, distance: 56.3
click at [462, 238] on mark "招財小物" at bounding box center [475, 236] width 26 height 8
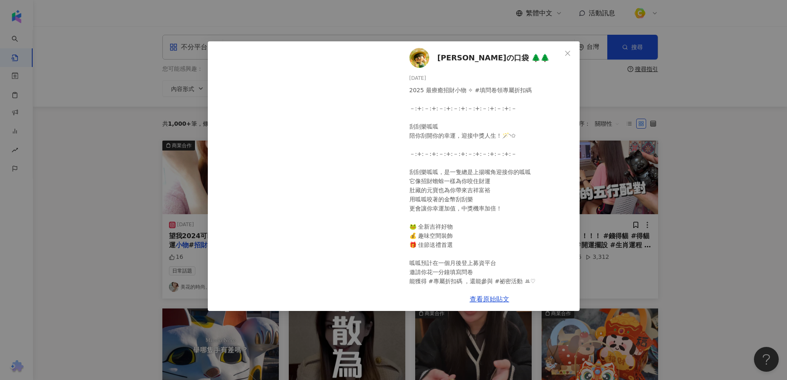
click at [704, 198] on div "木木の口袋 🌲🌲 2024/9/3 2025 最療癒招財小物 ✧ #填問卷領專屬折扣碼 －:+:－:+:－:+:－:+:－:+:－:+:－:+:－ 刮刮樂呱呱…" at bounding box center [393, 190] width 787 height 380
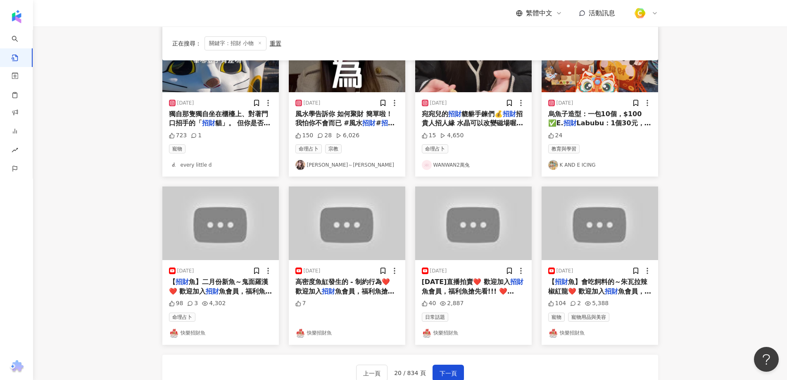
scroll to position [415, 0]
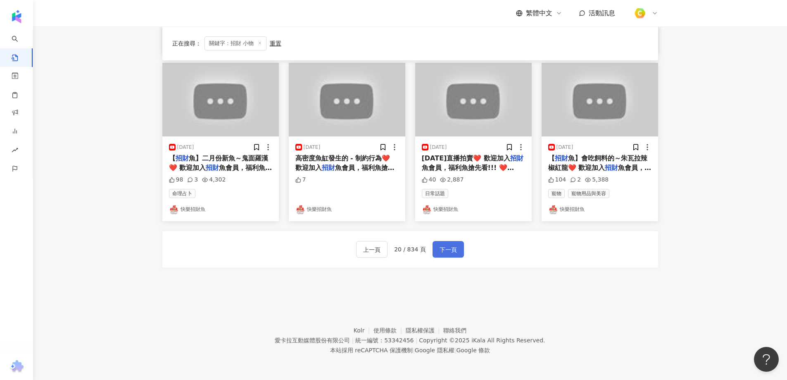
click at [442, 247] on span "下一頁" at bounding box center [448, 250] width 17 height 10
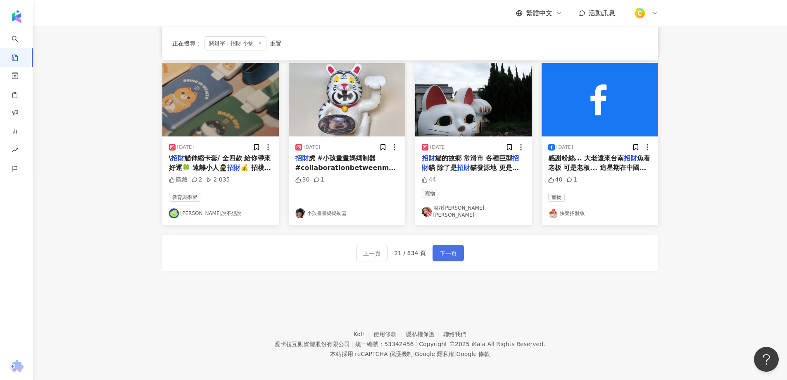
click at [446, 251] on span "下一頁" at bounding box center [448, 253] width 17 height 10
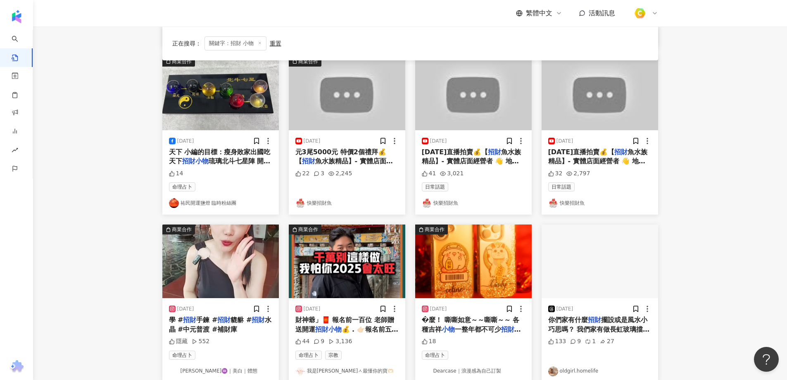
scroll to position [413, 0]
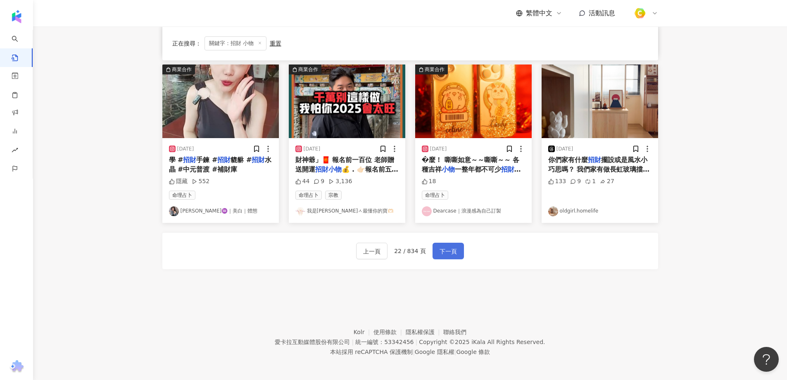
click at [442, 249] on span "下一頁" at bounding box center [448, 251] width 17 height 10
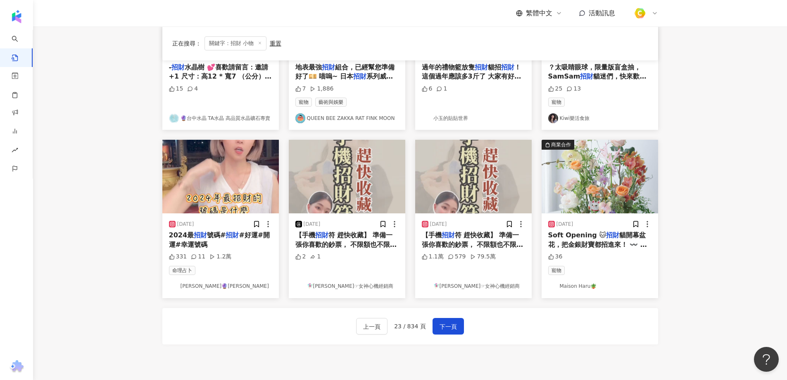
scroll to position [415, 0]
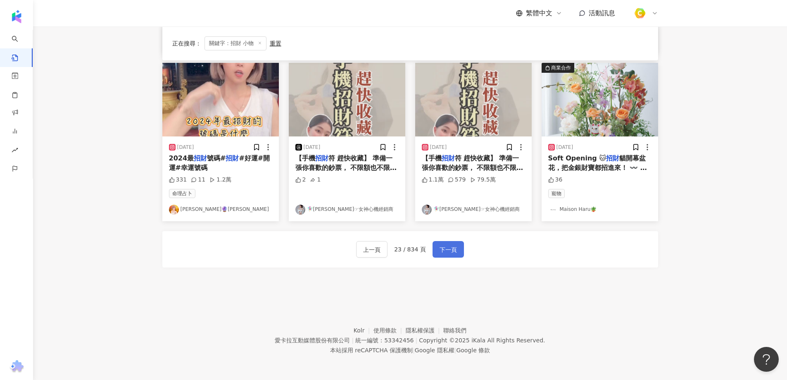
click at [440, 245] on span "下一頁" at bounding box center [448, 250] width 17 height 10
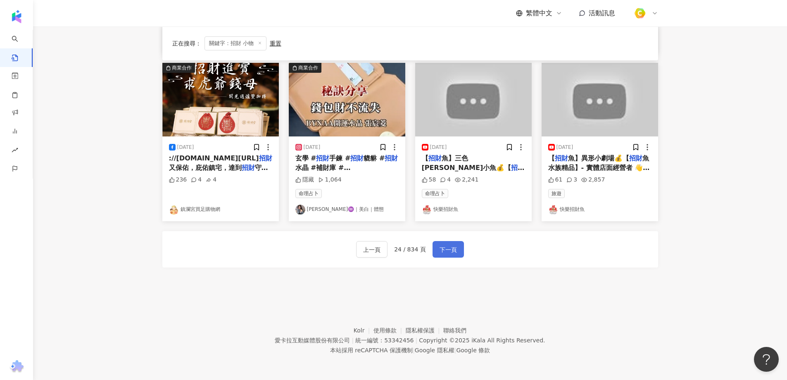
click at [444, 243] on button "下一頁" at bounding box center [448, 249] width 31 height 17
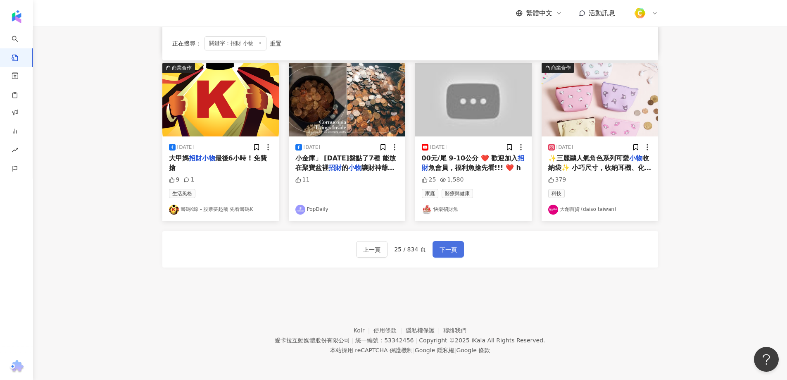
click at [447, 245] on span "下一頁" at bounding box center [448, 250] width 17 height 10
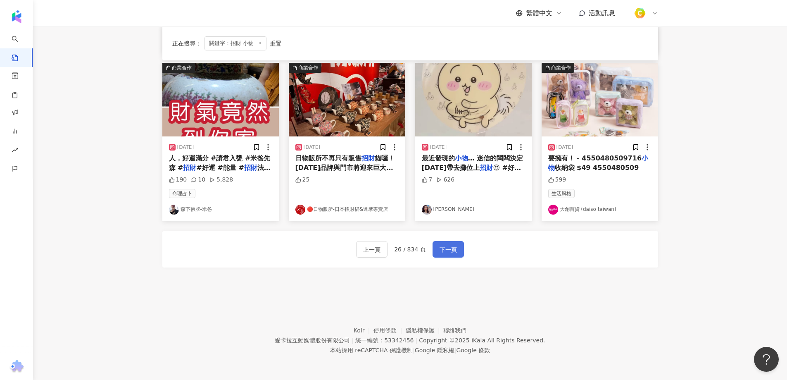
click at [436, 255] on button "下一頁" at bounding box center [448, 249] width 31 height 17
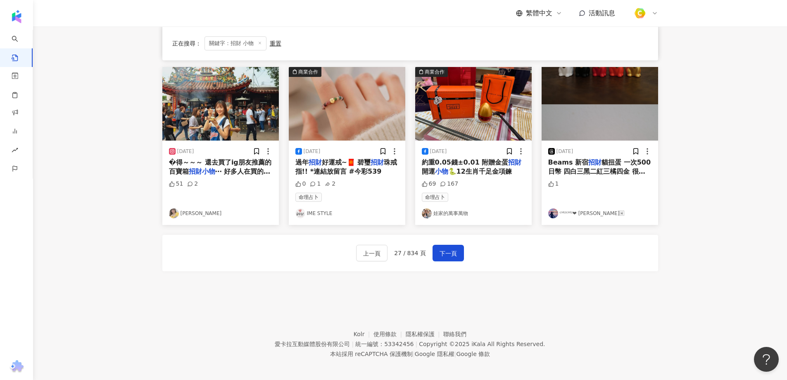
drag, startPoint x: 350, startPoint y: 155, endPoint x: 328, endPoint y: 114, distance: 46.4
click at [328, 114] on img "button" at bounding box center [347, 104] width 117 height 74
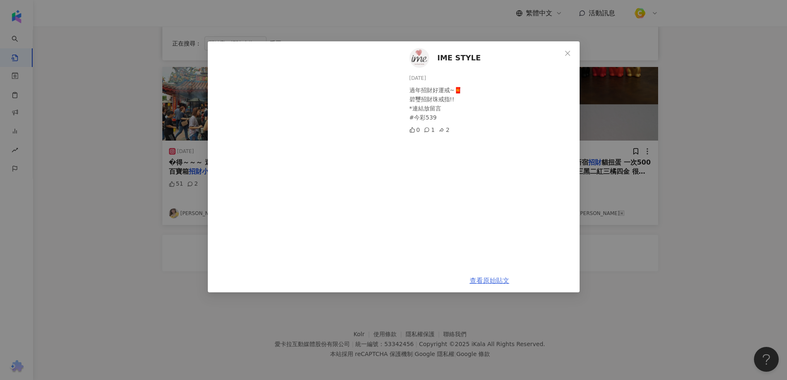
click at [486, 279] on link "查看原始貼文" at bounding box center [490, 280] width 40 height 8
click at [648, 260] on div "IME STYLE 2025/1/13 過年招財好運戒~🧧 碧璽招財珠戒指!! *連結放留言 #今彩539 0 1 2 查看原始貼文" at bounding box center [393, 190] width 787 height 380
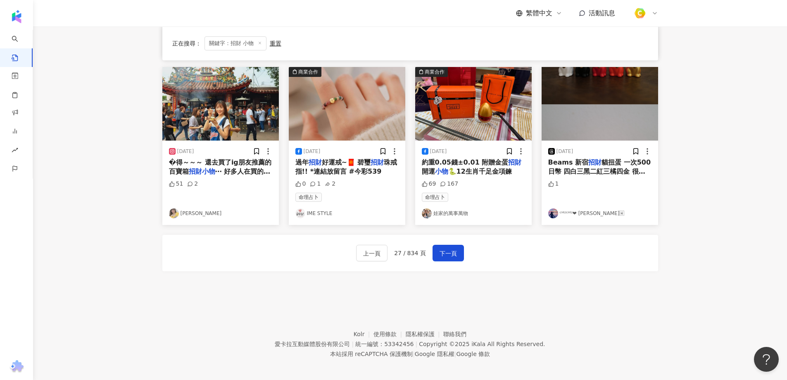
click at [477, 167] on span "🐍12生肖千足金項鍊" at bounding box center [480, 171] width 64 height 8
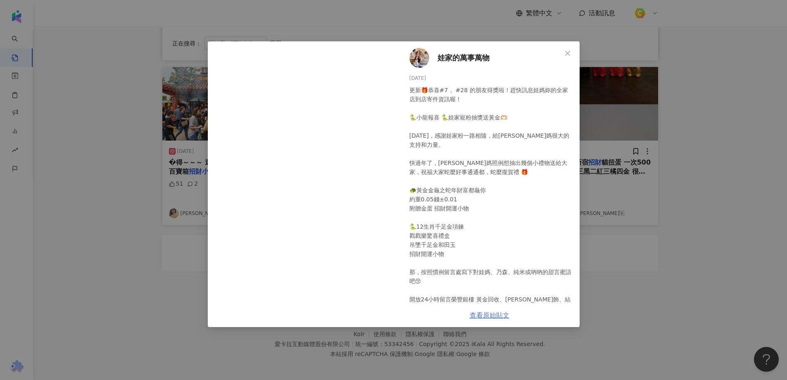
click at [493, 314] on link "查看原始貼文" at bounding box center [490, 315] width 40 height 8
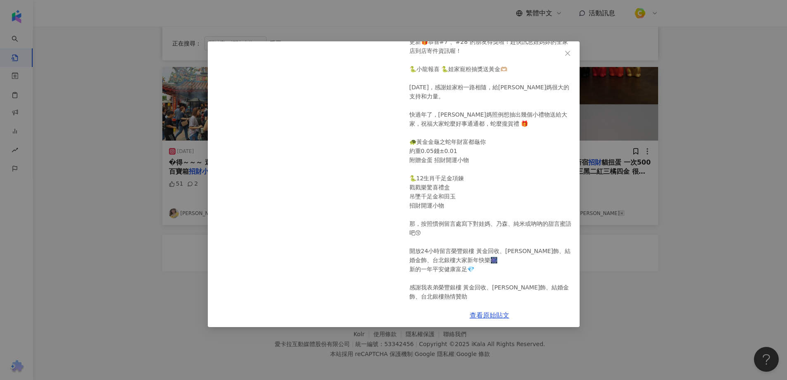
scroll to position [49, 0]
click at [639, 262] on div "娃家的萬事萬物 2025/1/22 更新🎁恭喜#7 、#28 的朋友得獎啦！趕快訊息娃媽妳的全家店到店寄件資訊喔！ 🐍小龍報喜 🐍娃家寵粉抽獎送黃金🫶🏼 20…" at bounding box center [393, 190] width 787 height 380
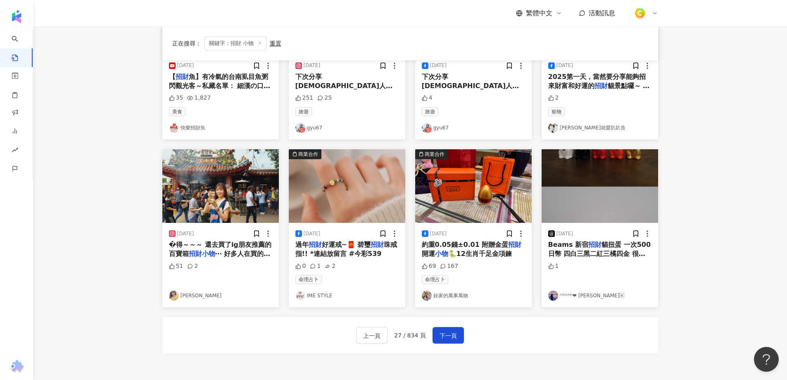
scroll to position [332, 0]
click at [452, 335] on span "下一頁" at bounding box center [448, 336] width 17 height 10
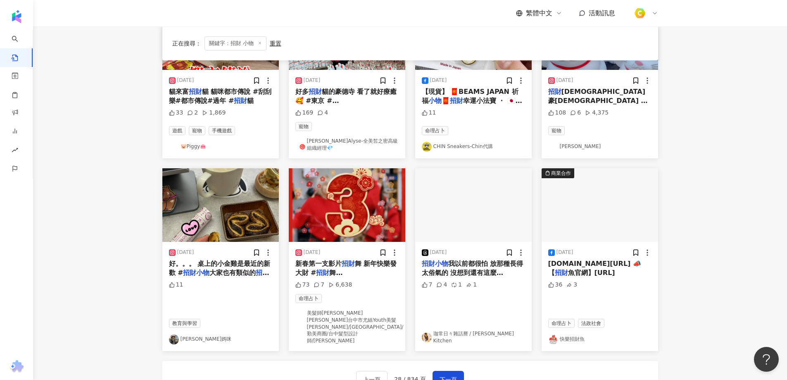
scroll to position [426, 0]
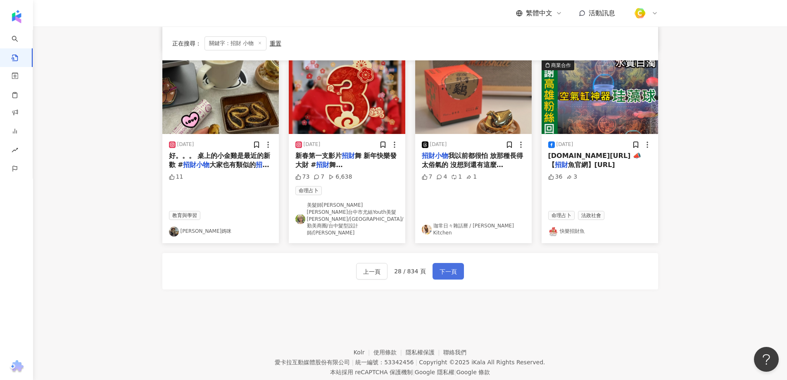
click at [440, 267] on span "下一頁" at bounding box center [448, 272] width 17 height 10
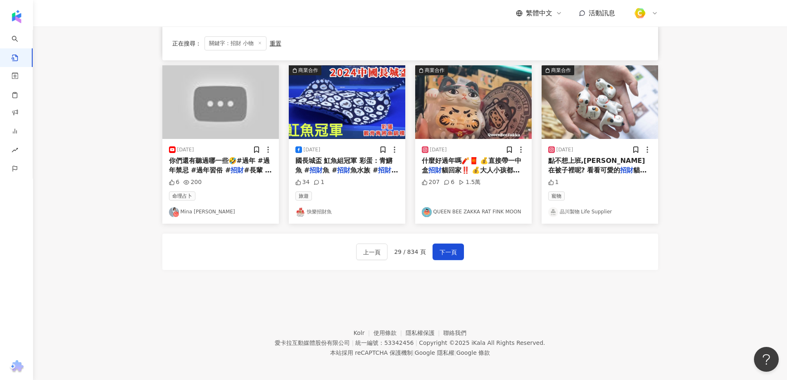
scroll to position [415, 0]
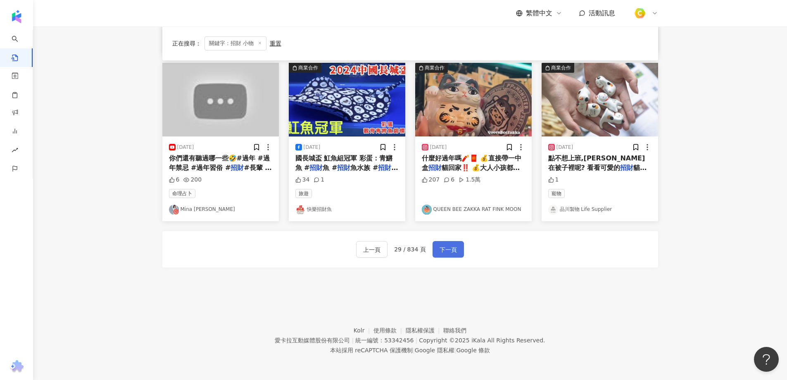
click at [450, 256] on button "下一頁" at bounding box center [448, 249] width 31 height 17
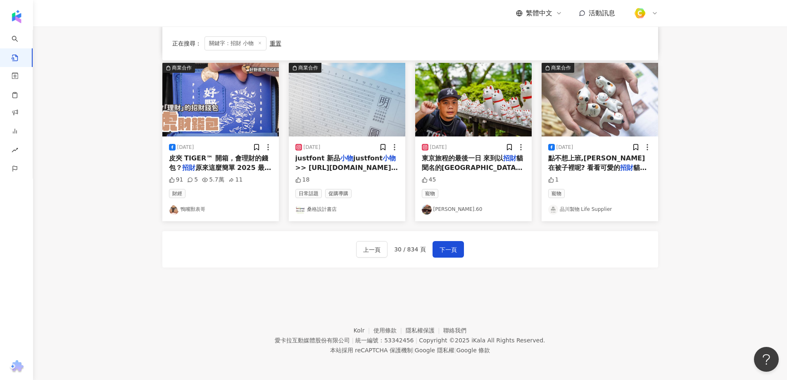
click at [515, 276] on div "2024/7/24 週末帶著水晶給太陽淨化💛 招財 樹（東陵石+黃水晶）是最好的居家/辦公 小物 那天還去踏浪、聽聽海的聲音🌊 吸收大大自然帶給我正能量！ 過…" at bounding box center [410, 7] width 496 height 561
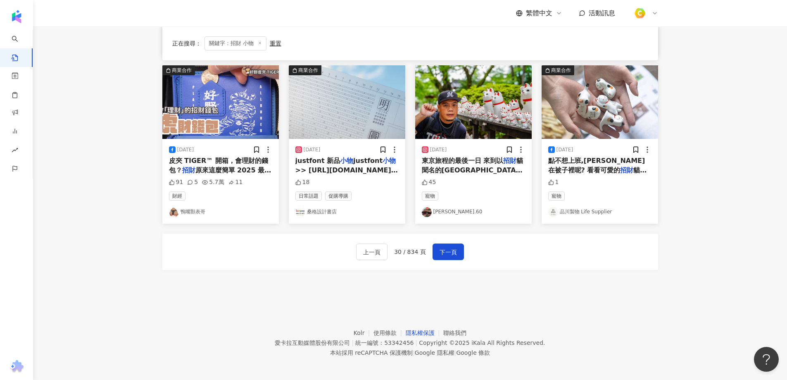
scroll to position [413, 0]
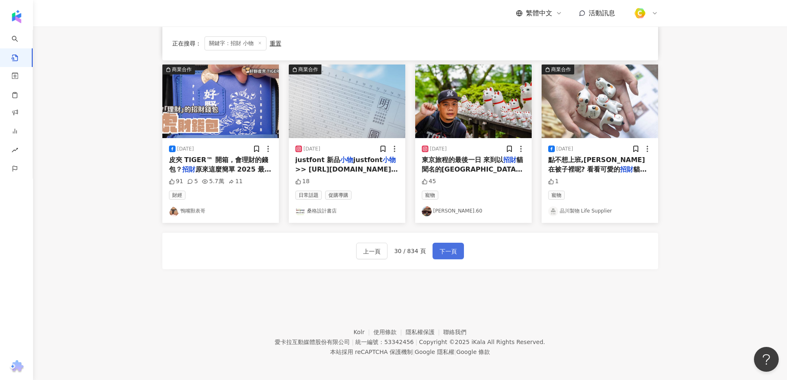
click at [443, 255] on span "下一頁" at bounding box center [448, 251] width 17 height 10
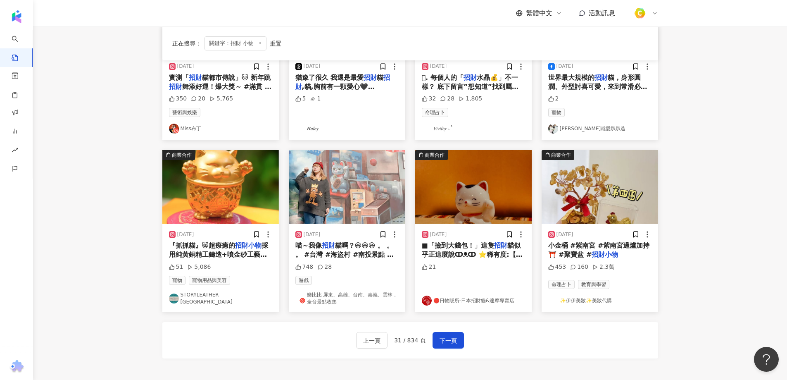
scroll to position [334, 0]
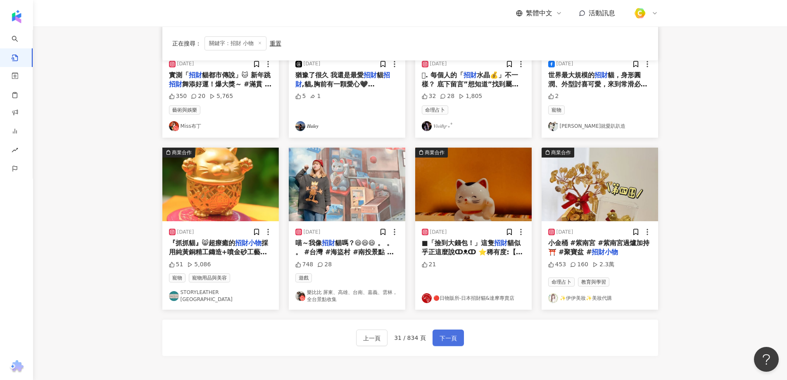
click at [436, 337] on button "下一頁" at bounding box center [448, 337] width 31 height 17
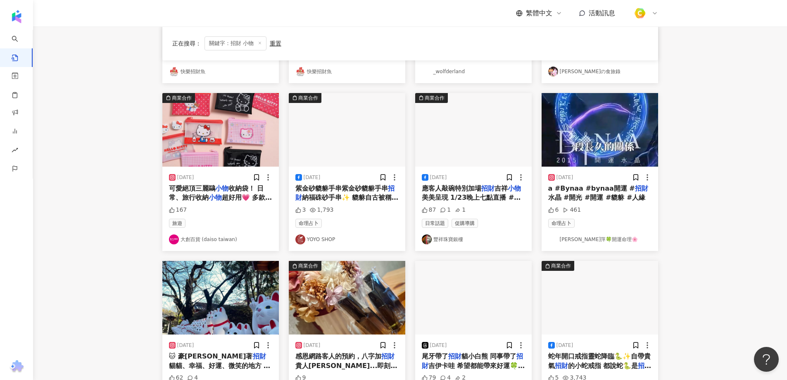
scroll to position [413, 0]
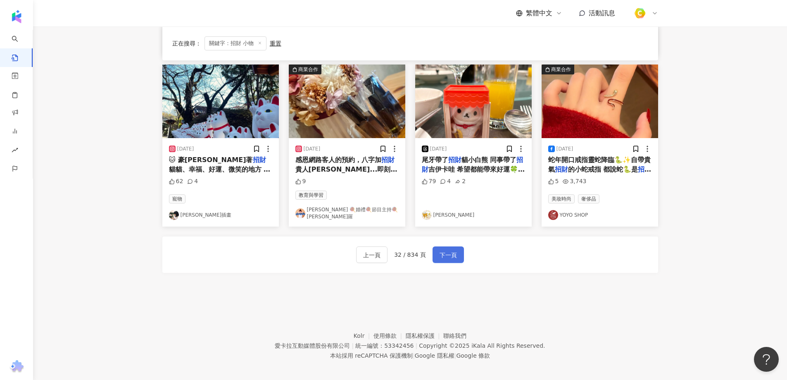
click at [445, 250] on span "下一頁" at bounding box center [448, 255] width 17 height 10
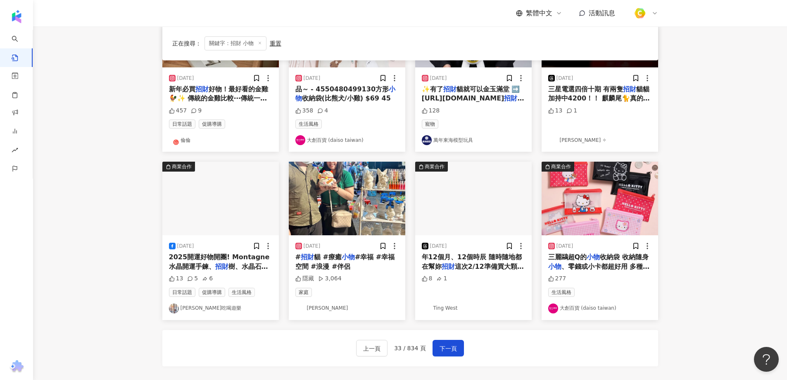
scroll to position [415, 0]
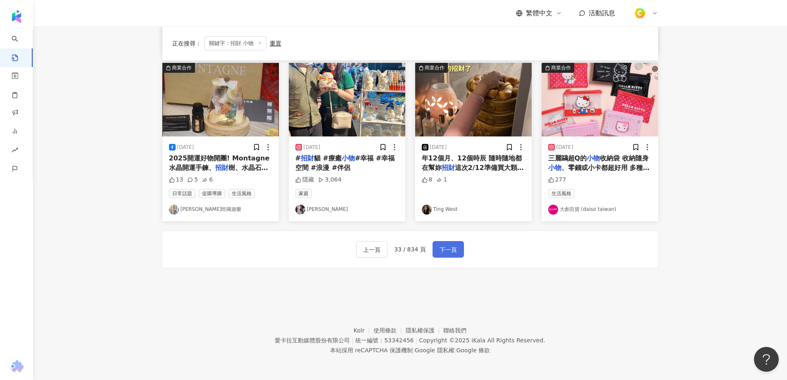
click at [450, 250] on span "下一頁" at bounding box center [448, 250] width 17 height 10
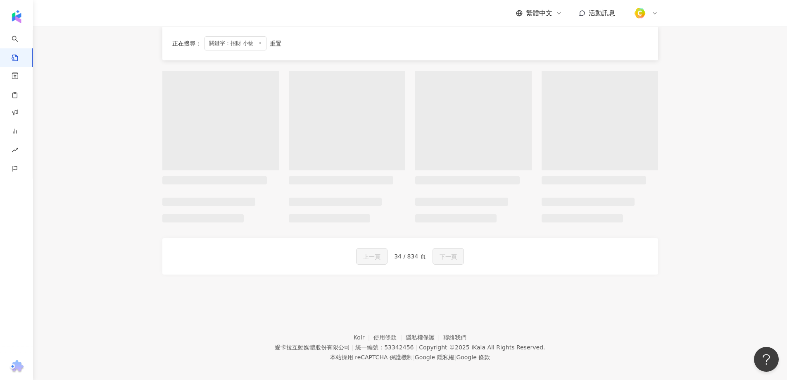
scroll to position [0, 0]
